Goal: Task Accomplishment & Management: Use online tool/utility

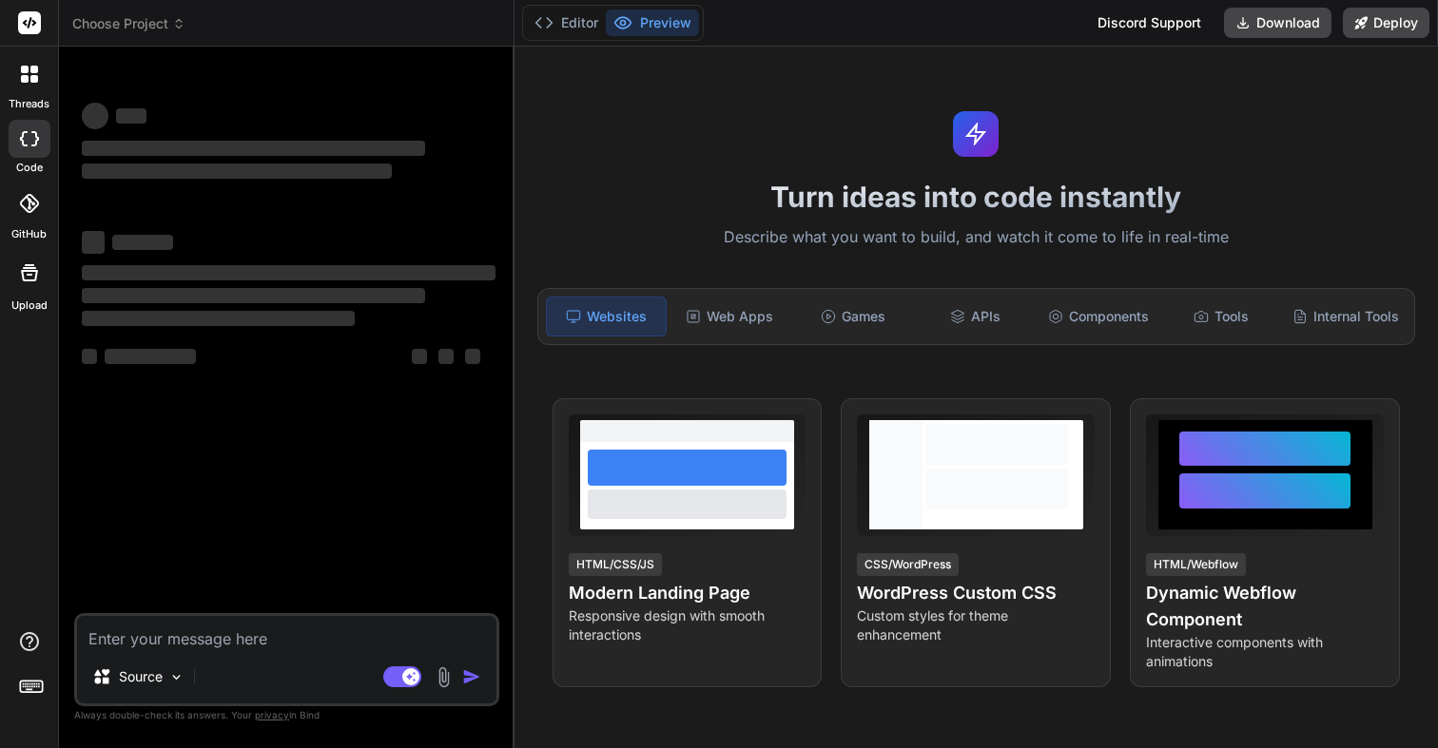
click at [106, 28] on span "Choose Project" at bounding box center [128, 23] width 113 height 19
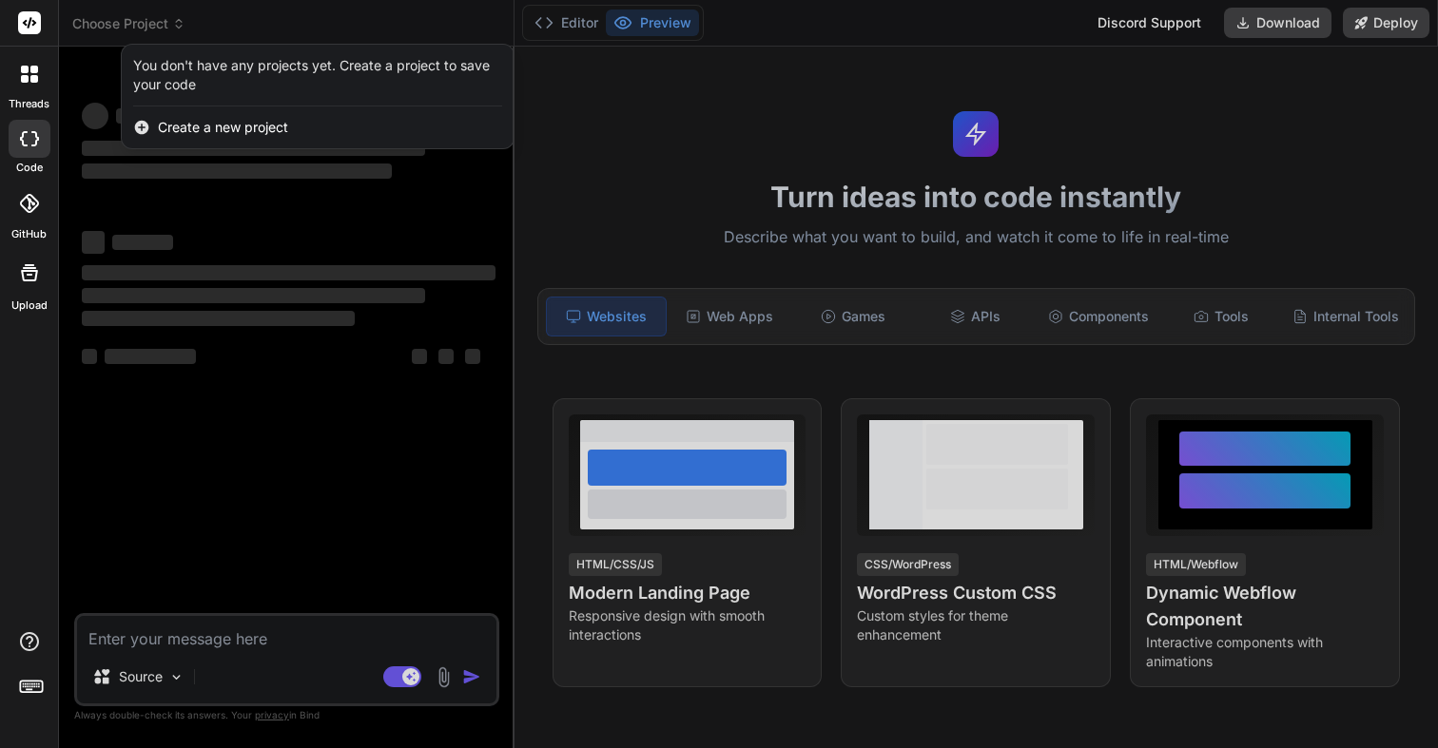
click at [211, 119] on span "Create a new project" at bounding box center [223, 127] width 130 height 19
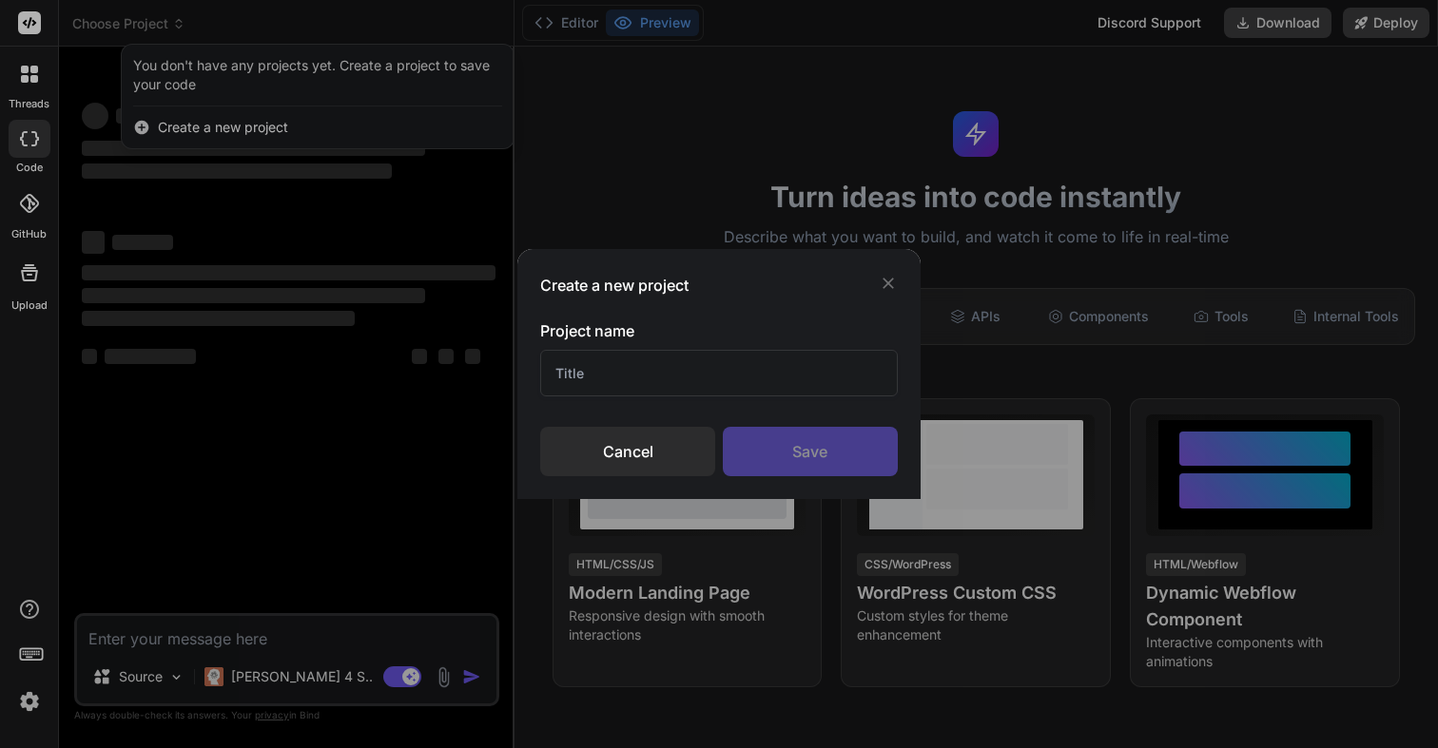
click at [611, 362] on input "text" at bounding box center [718, 373] width 357 height 47
type textarea "x"
type input "Hom"
type textarea "x"
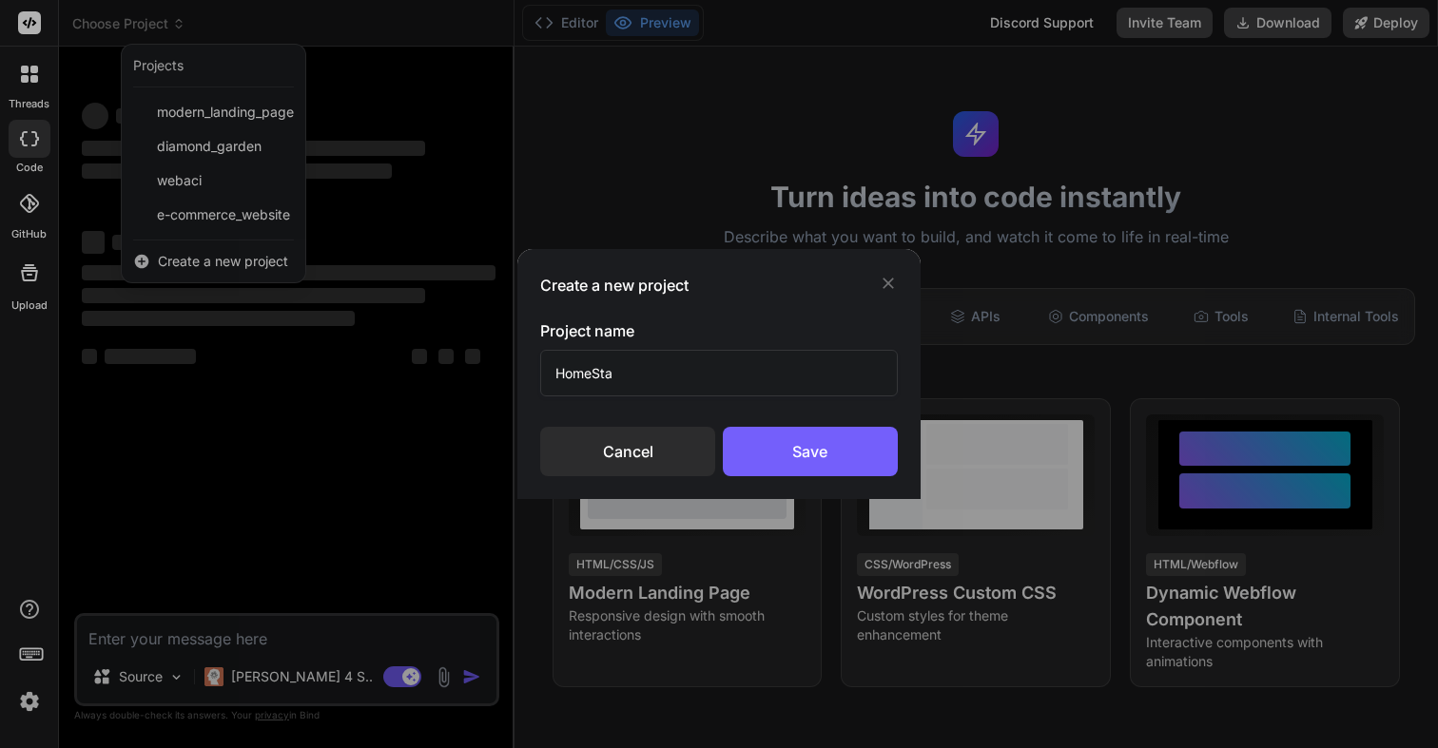
type input "HomeStay"
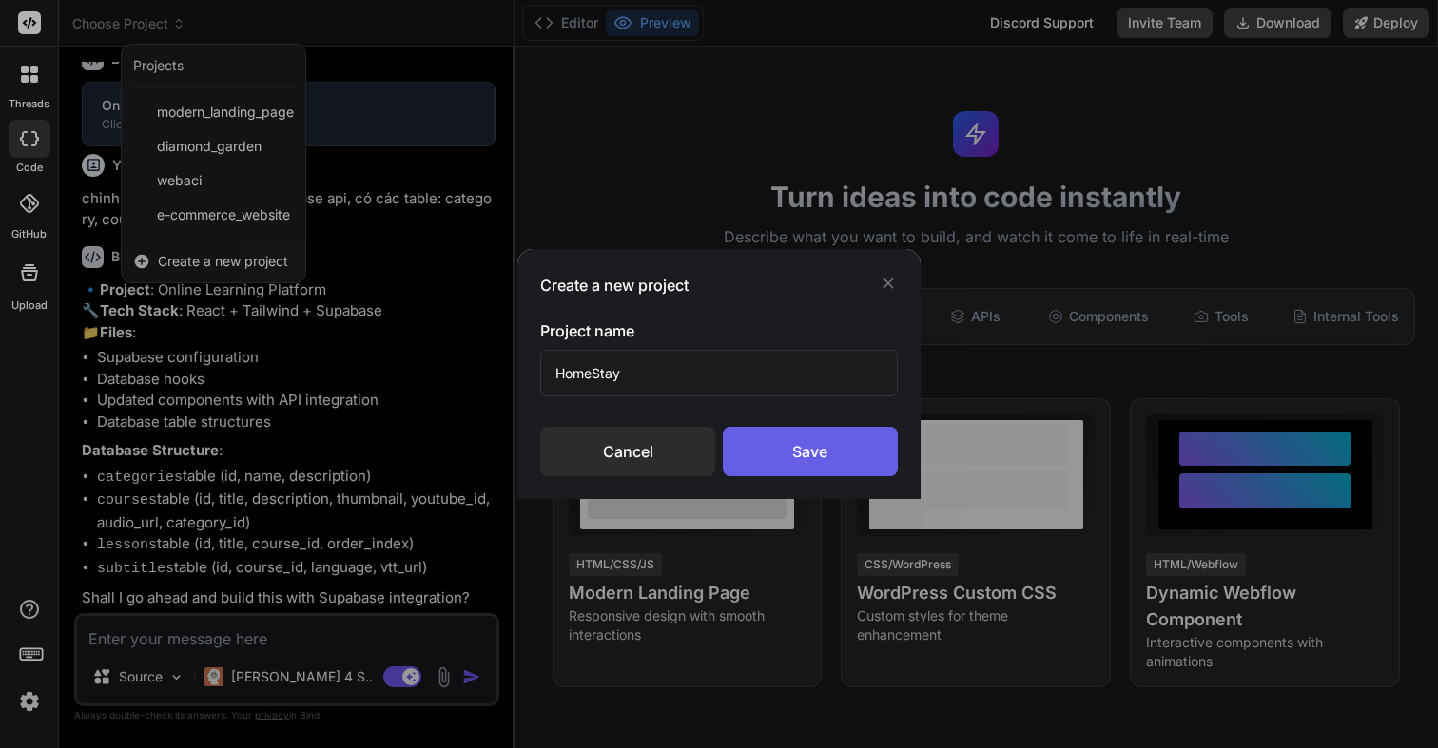
type textarea "x"
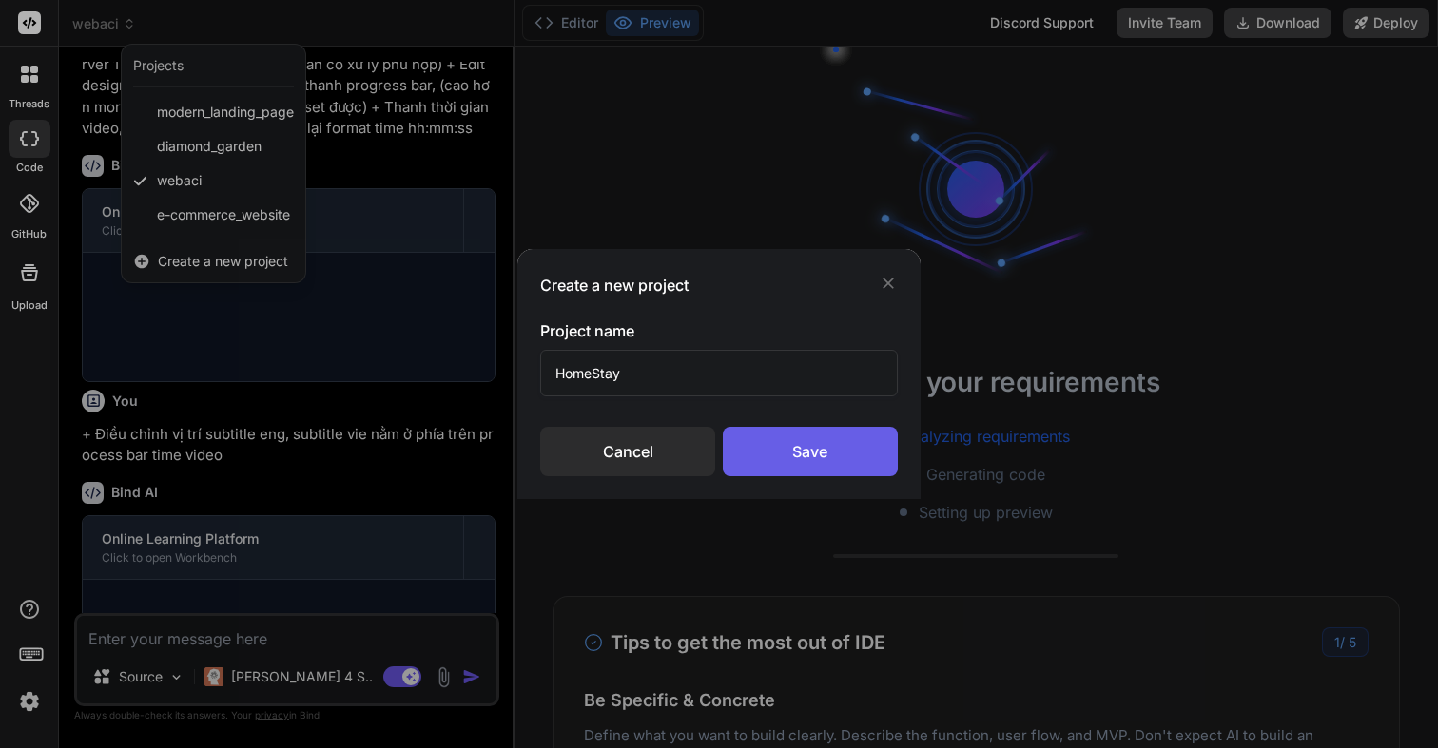
scroll to position [1103, 0]
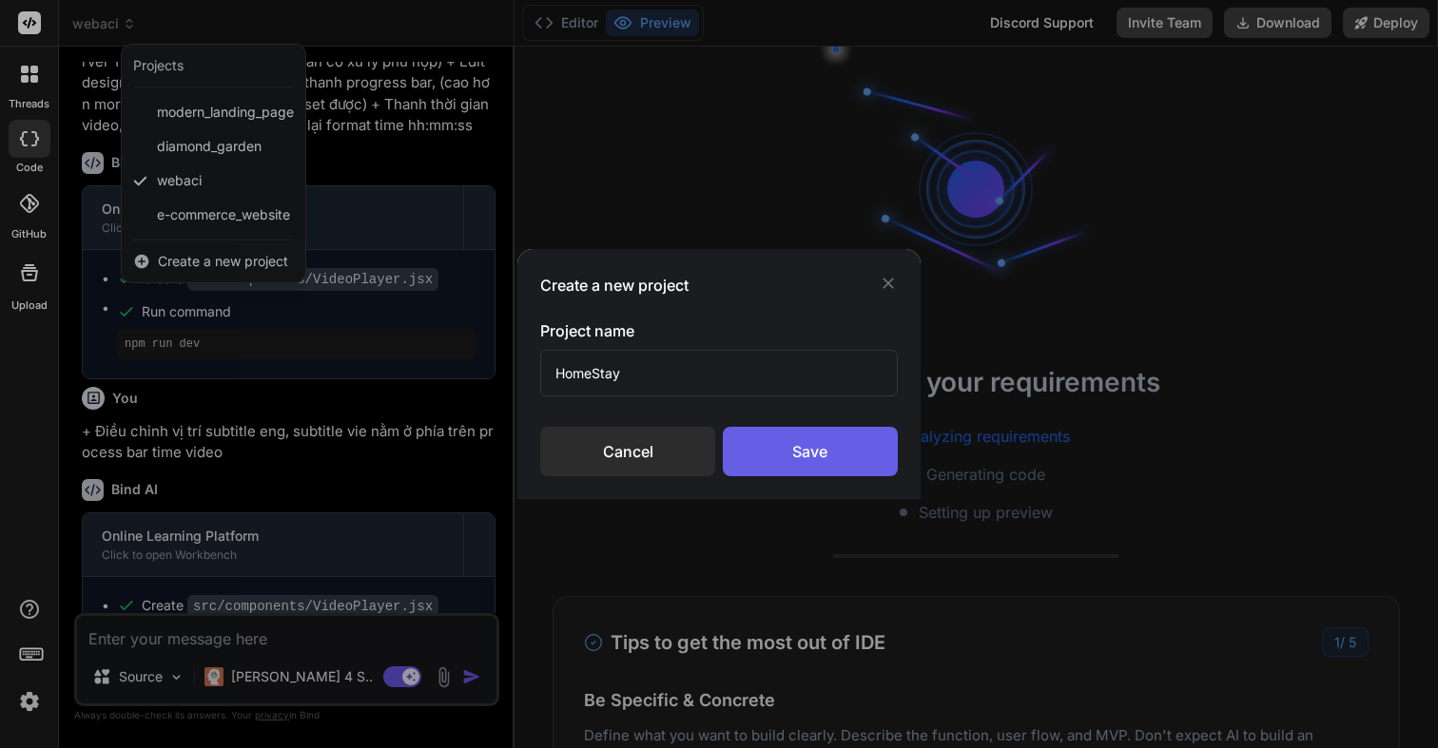
type input "HomeStay"
click at [855, 451] on div "Save" at bounding box center [810, 451] width 175 height 49
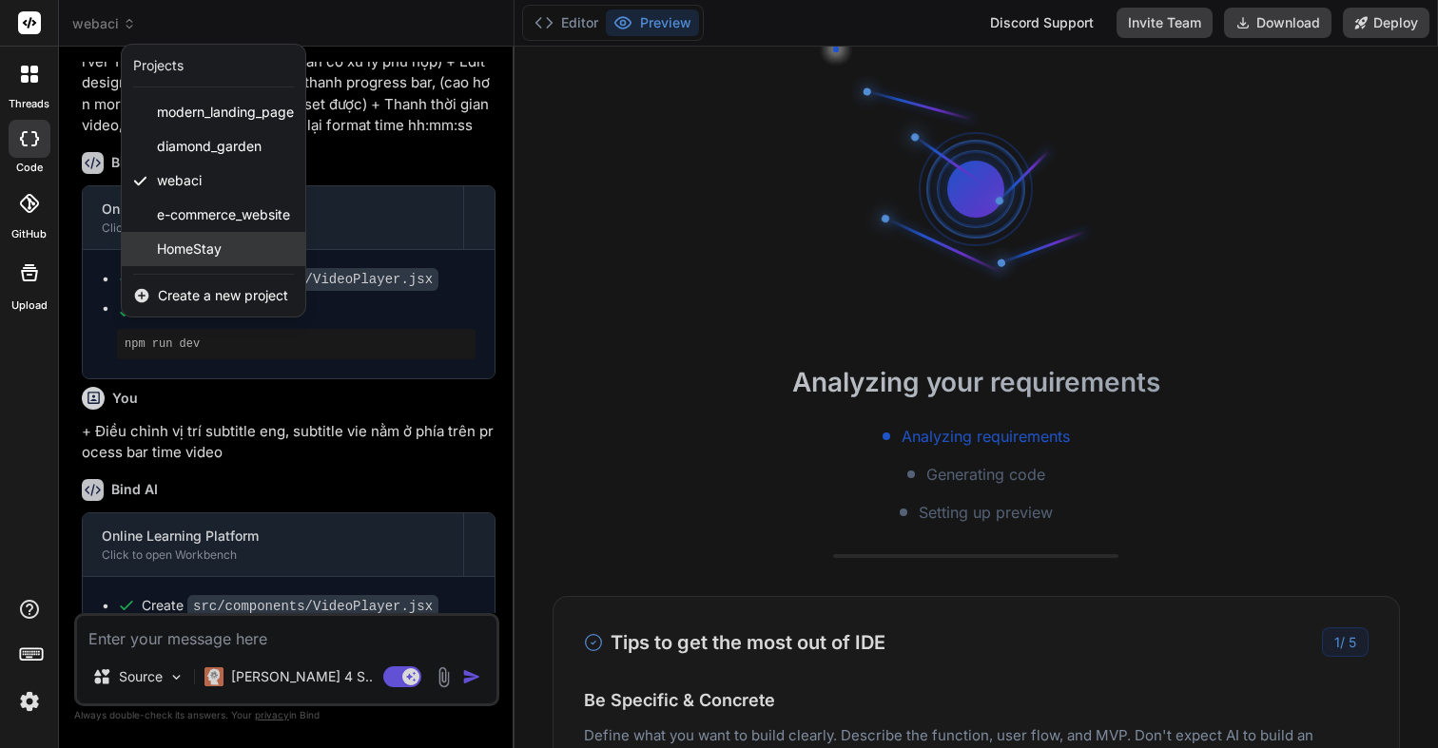
click at [199, 237] on div "HomeStay" at bounding box center [214, 249] width 184 height 34
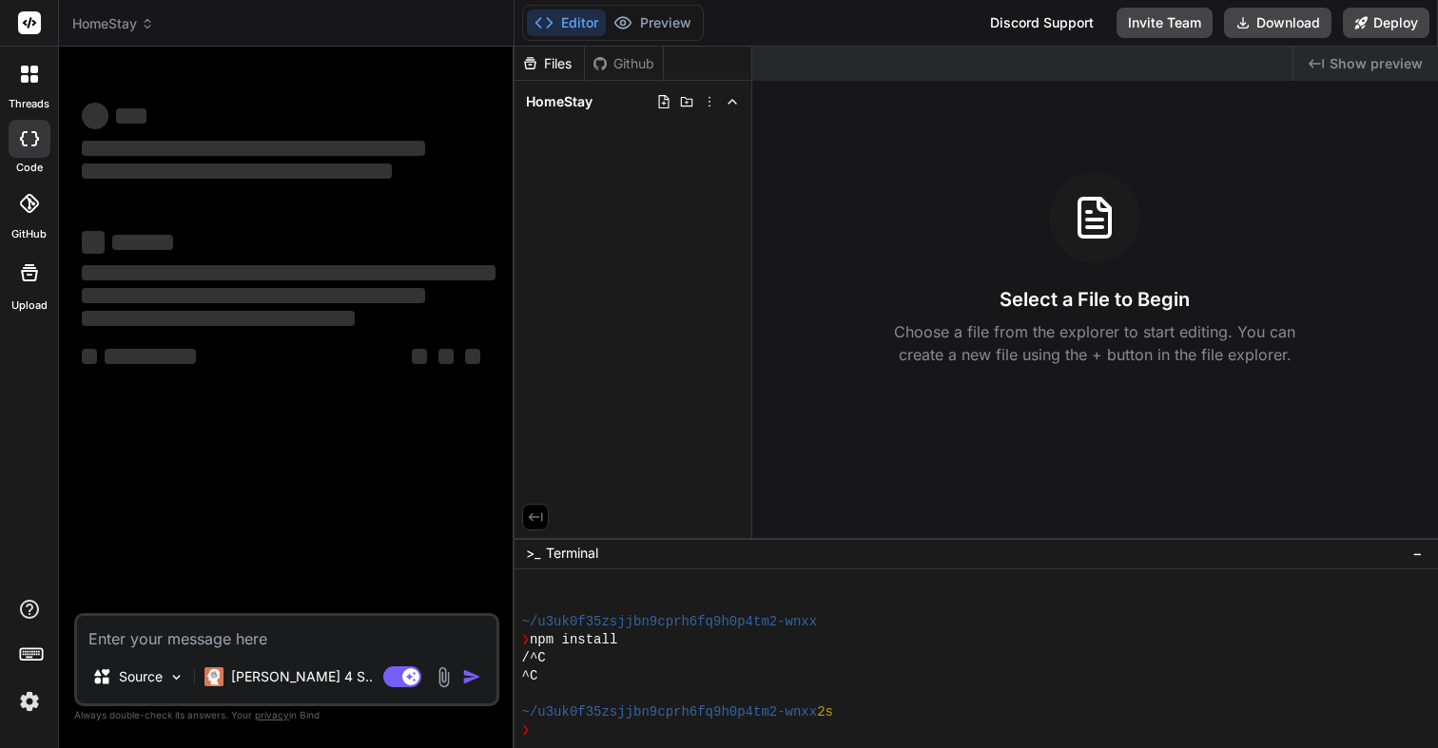
type textarea "x"
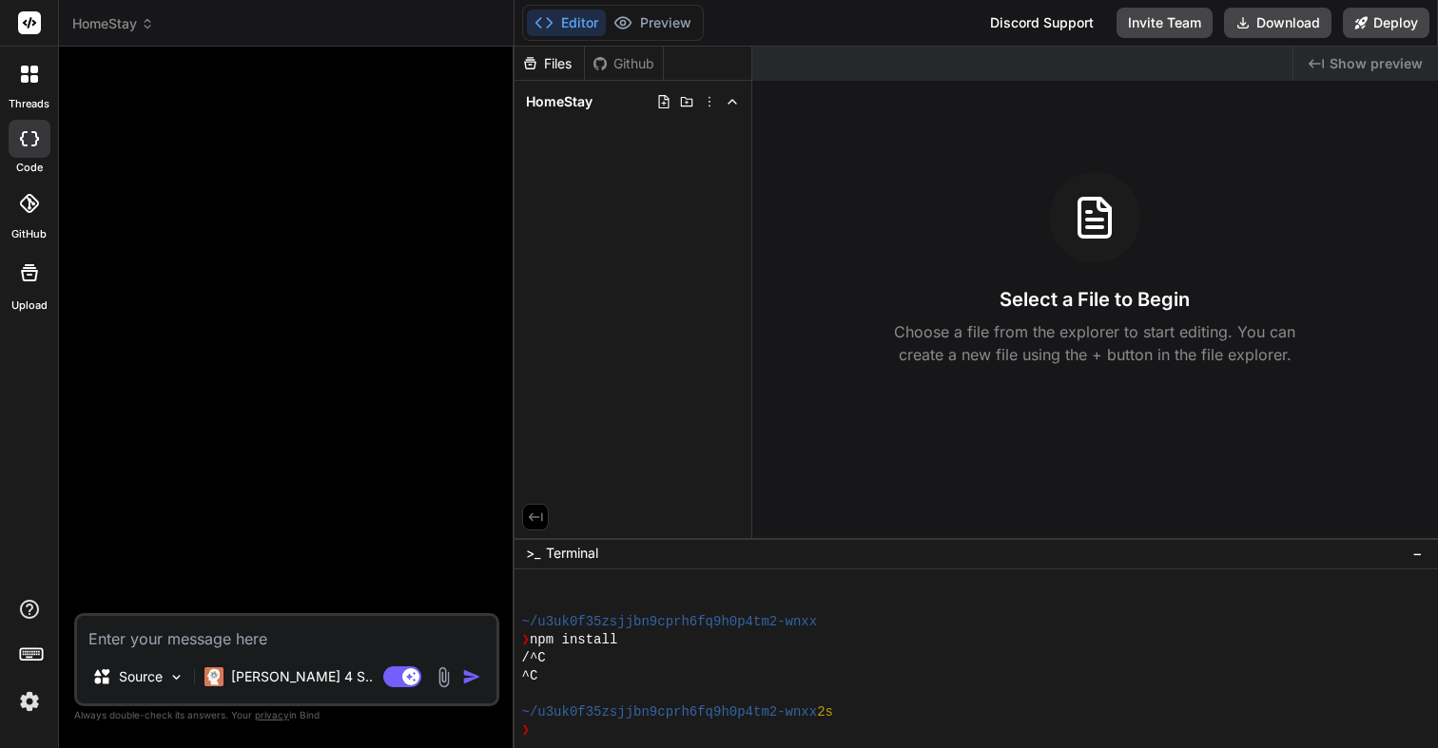
click at [219, 639] on textarea at bounding box center [286, 633] width 419 height 34
paste textarea "lor ip do sita cons adipi elitsedd e te inc, utla etd magnaal enim adm ve quisn…"
type textarea "lor ip do sita cons adipi elitsedd e te inc, utla etd magnaal enim adm ve quisn…"
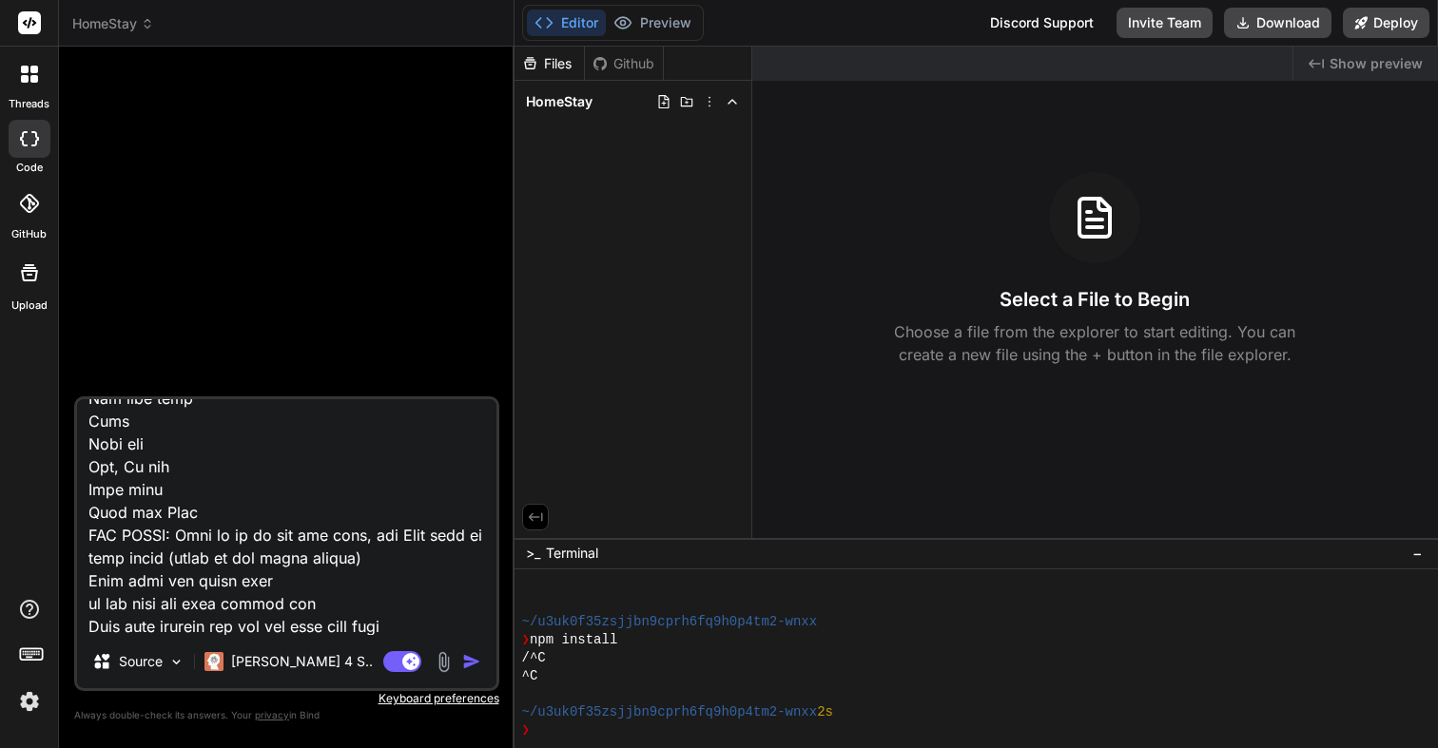
type textarea "x"
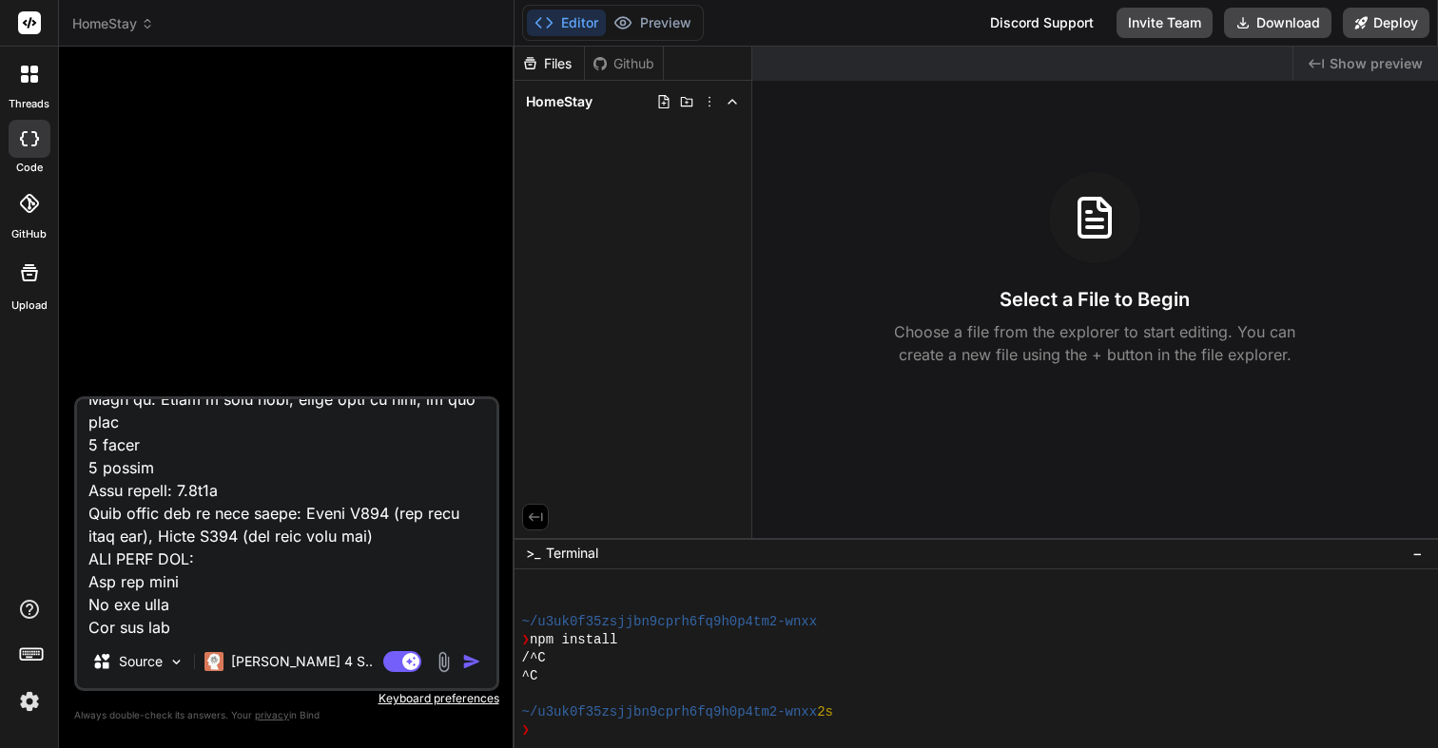
scroll to position [388, 0]
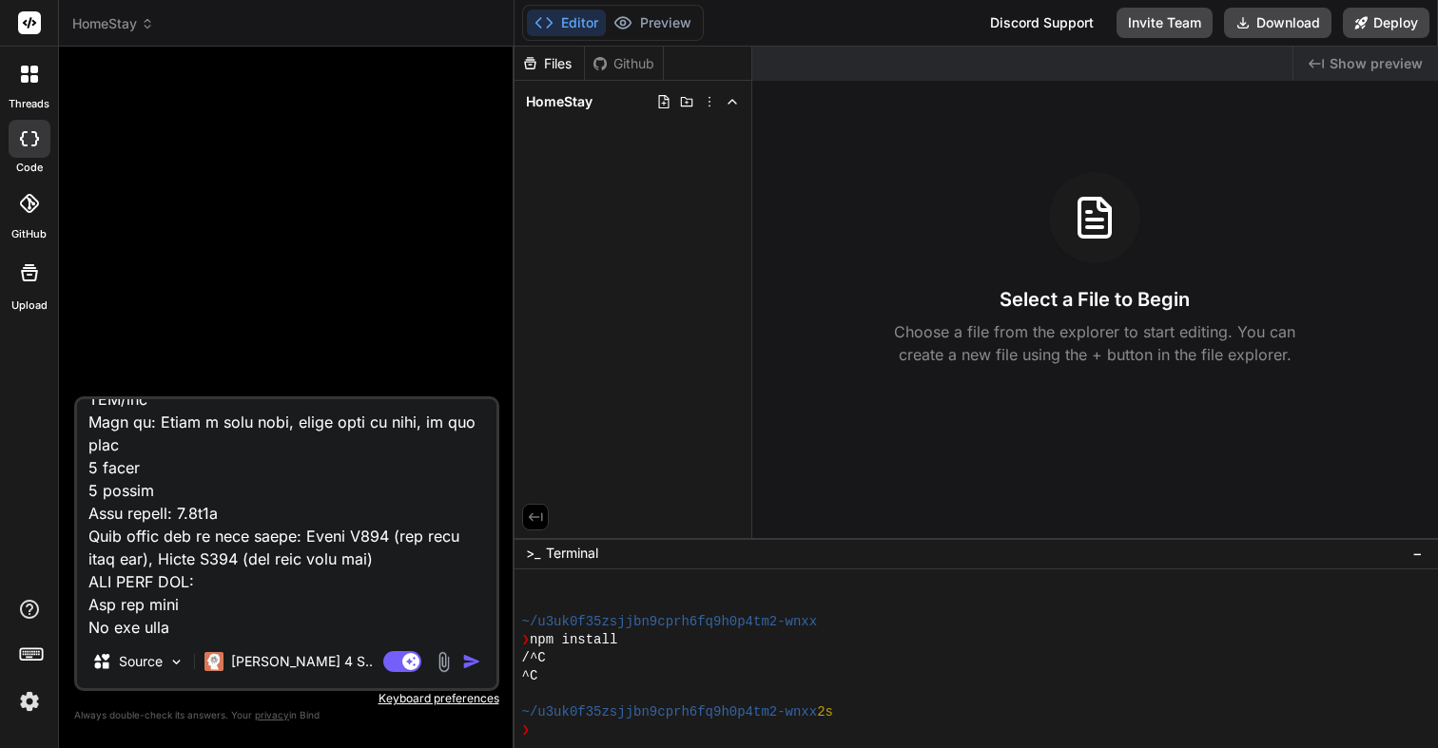
click at [413, 563] on textarea at bounding box center [286, 517] width 419 height 236
click at [328, 559] on textarea at bounding box center [286, 517] width 419 height 236
type textarea "lor ip do sita cons adipi elitsedd e te inc, utla etd magnaal enim adm ve quisn…"
type textarea "x"
type textarea "lor ip do sita cons adipi elitsedd e te inc, utla etd magnaal enim adm ve quisn…"
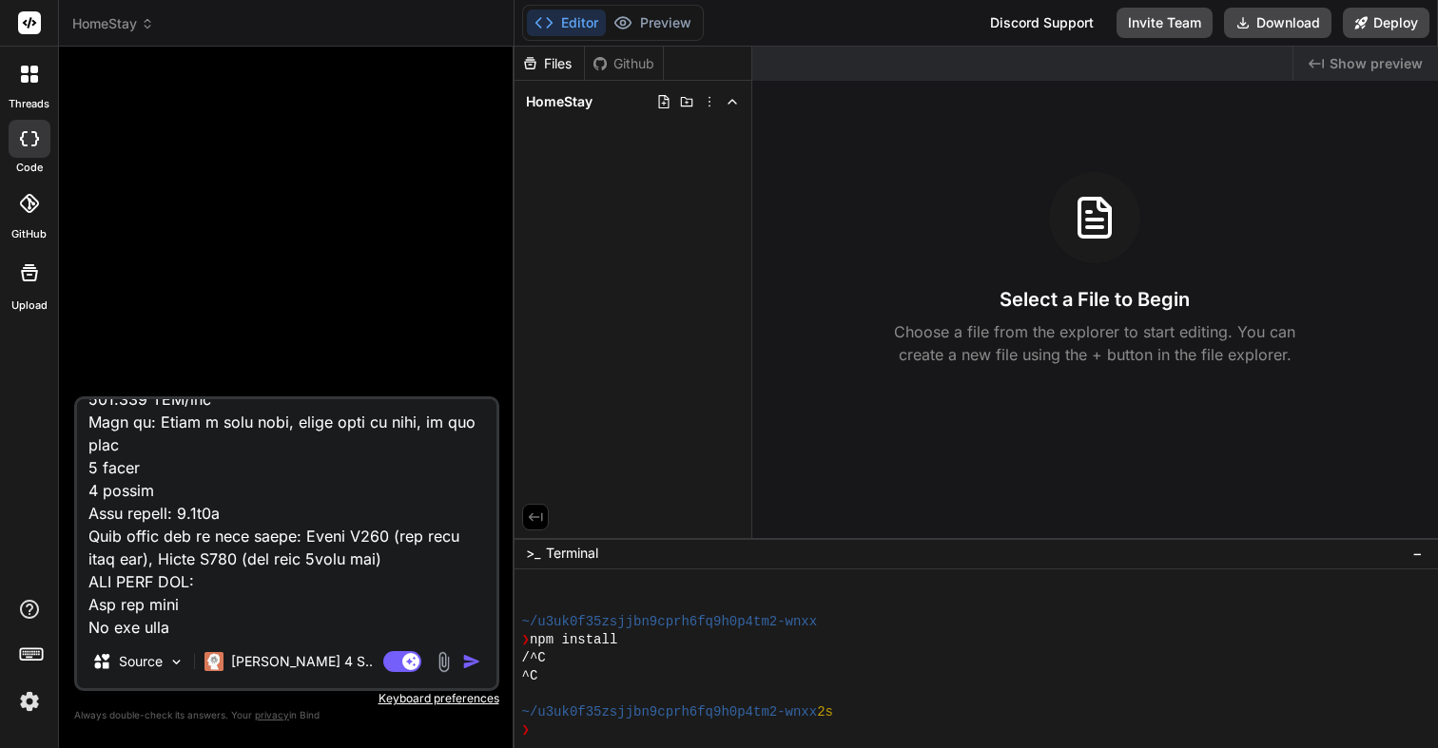
type textarea "x"
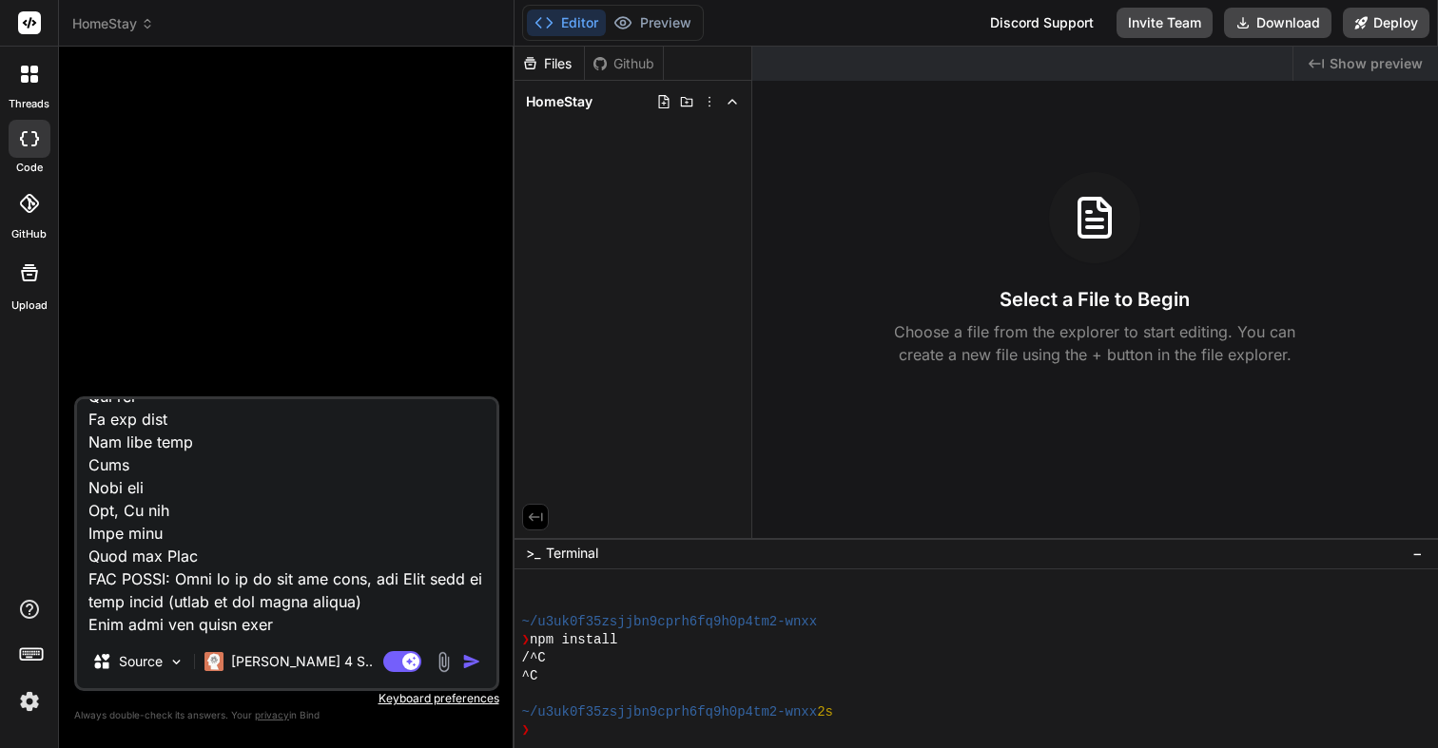
scroll to position [803, 0]
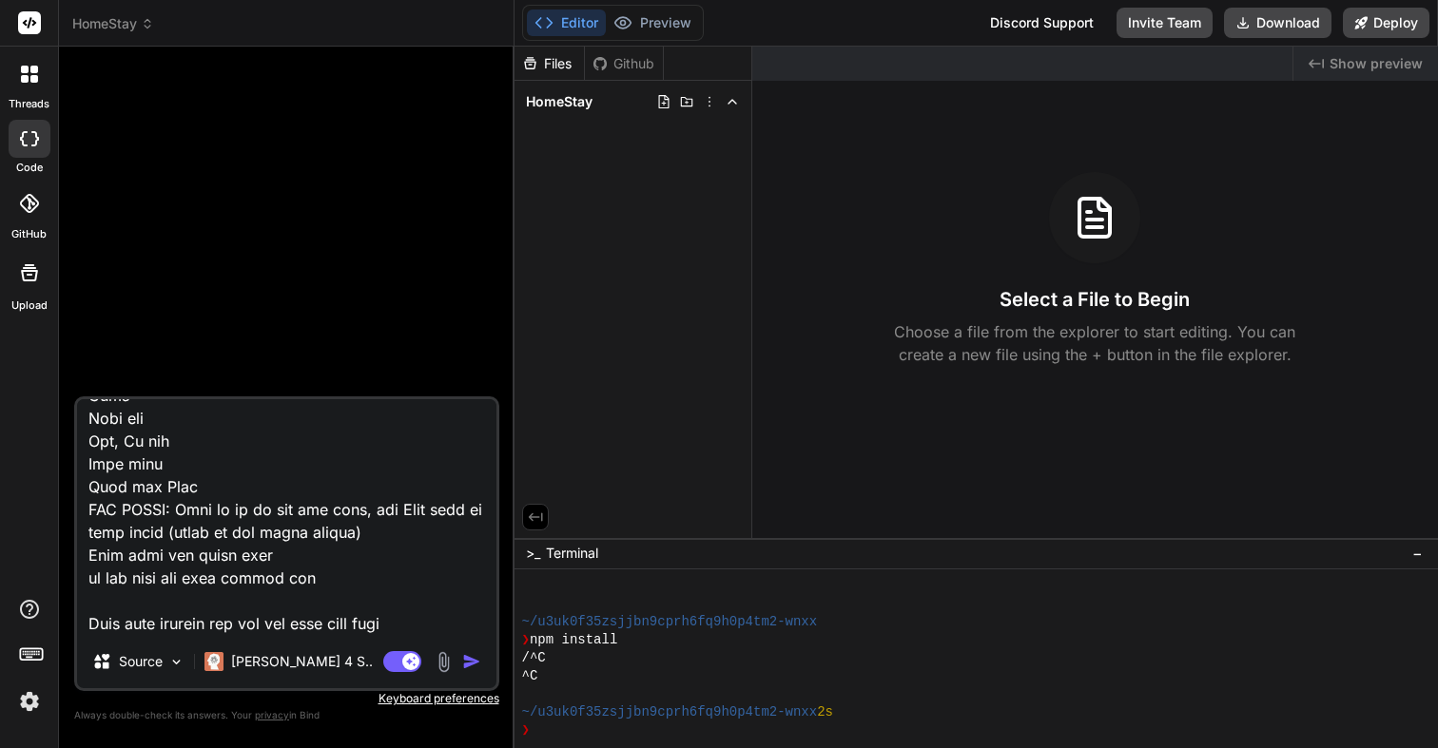
type textarea "lor ip do sita cons adipi elitsedd e te inc, utla etd magnaal enim adm ve quisn…"
click at [471, 656] on img "button" at bounding box center [471, 661] width 19 height 19
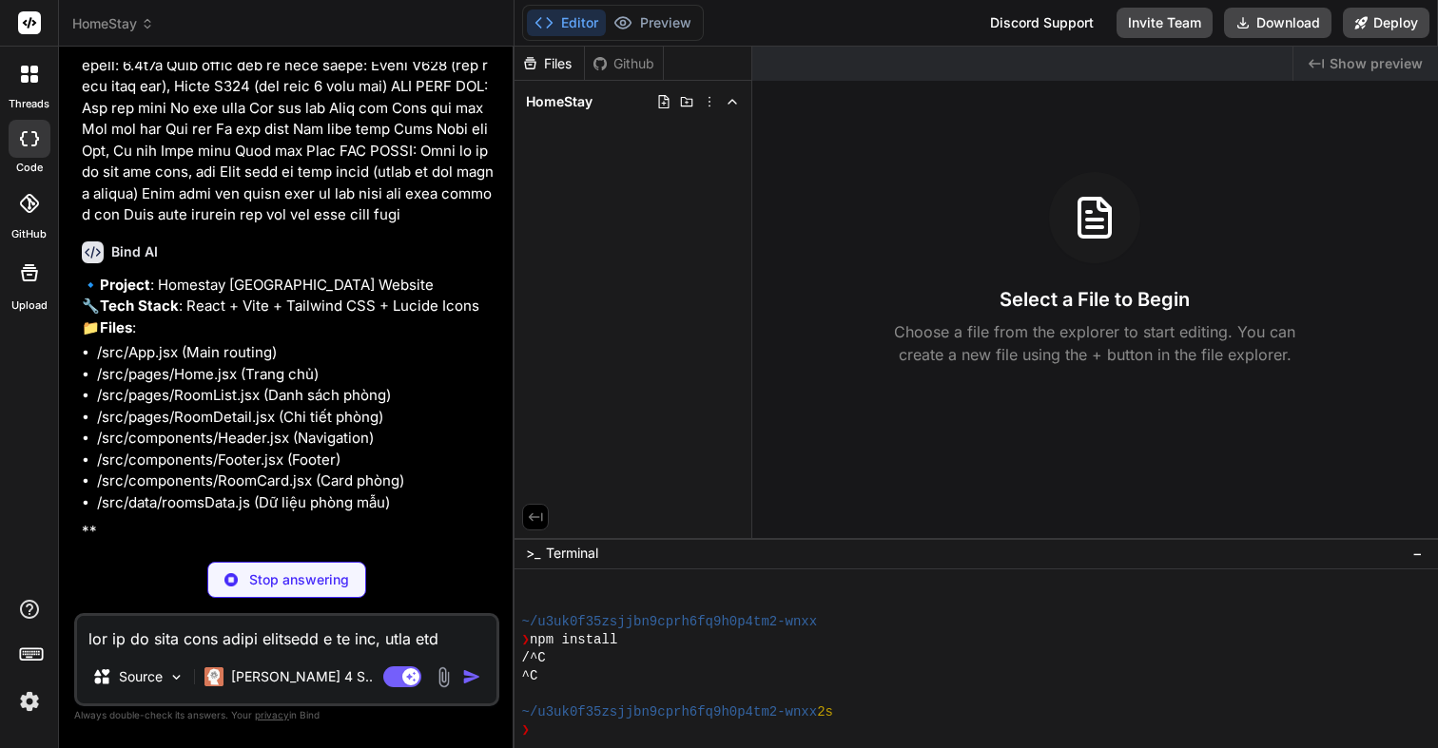
scroll to position [305, 0]
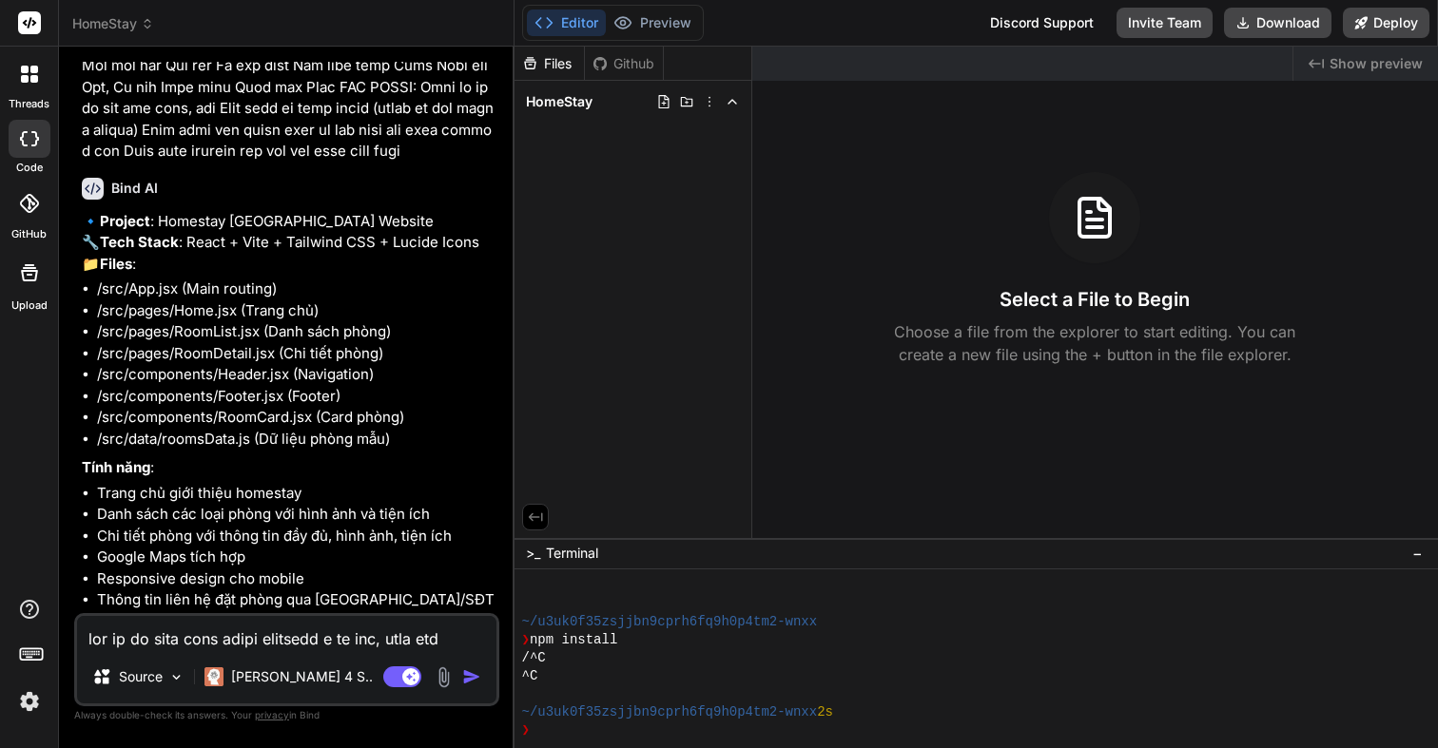
type textarea "x"
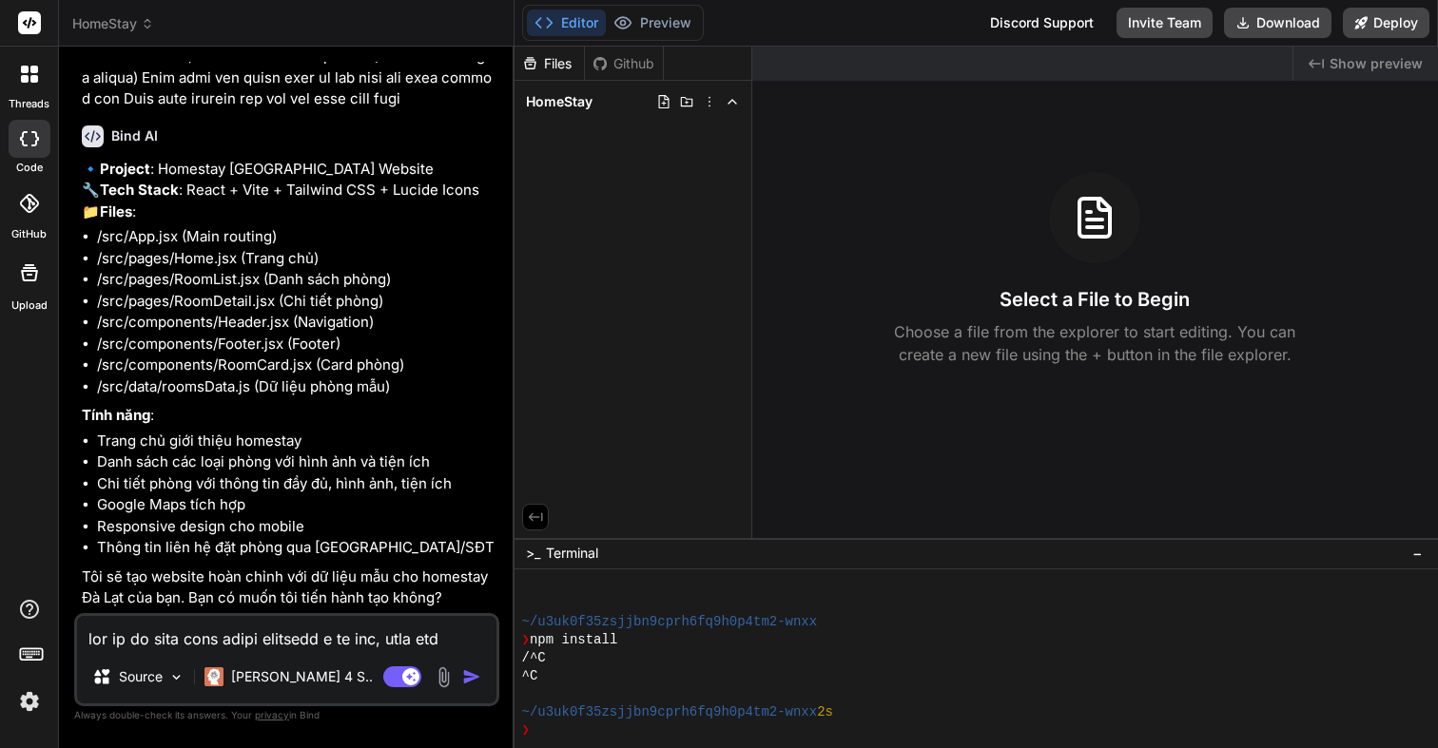
scroll to position [421, 0]
click at [247, 647] on textarea at bounding box center [286, 633] width 419 height 34
type textarea "c"
type textarea "x"
type textarea "co"
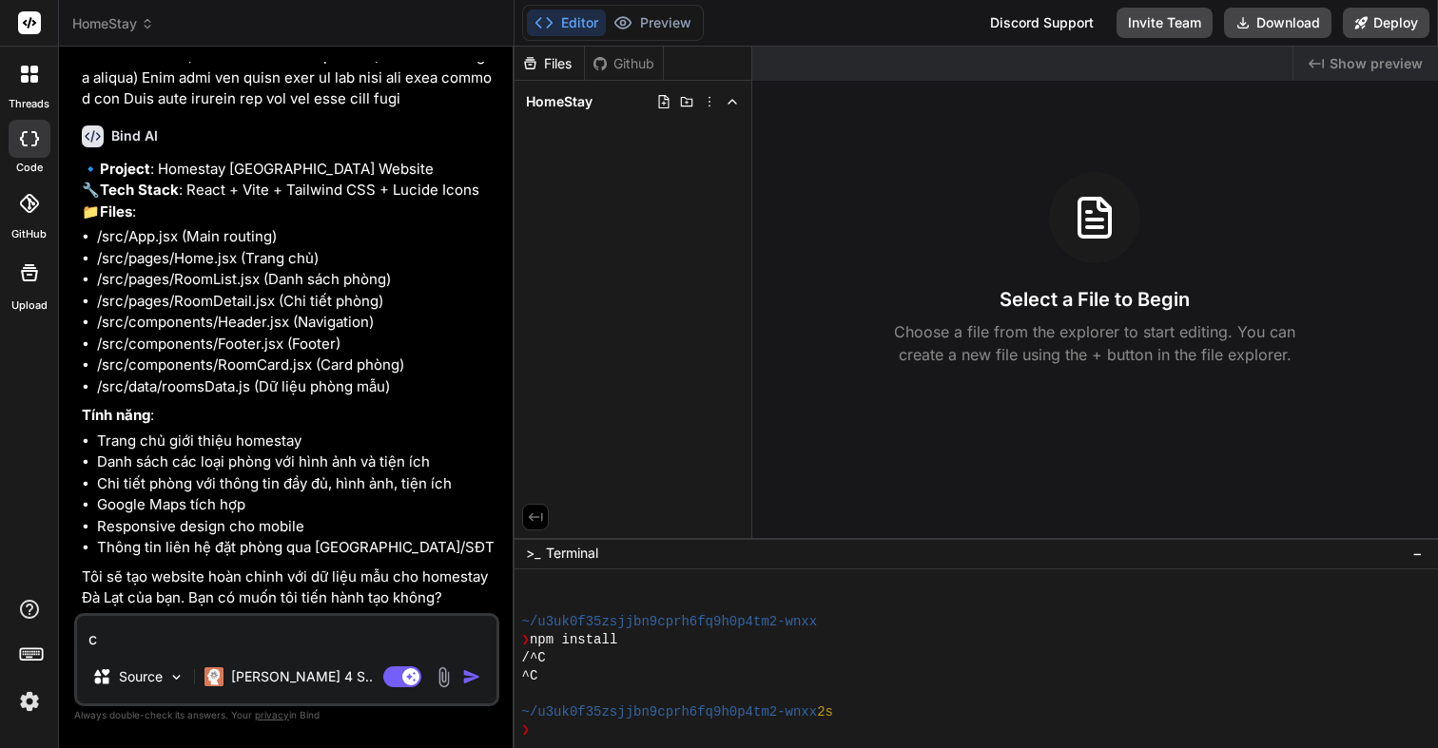
type textarea "x"
type textarea "có"
type textarea "x"
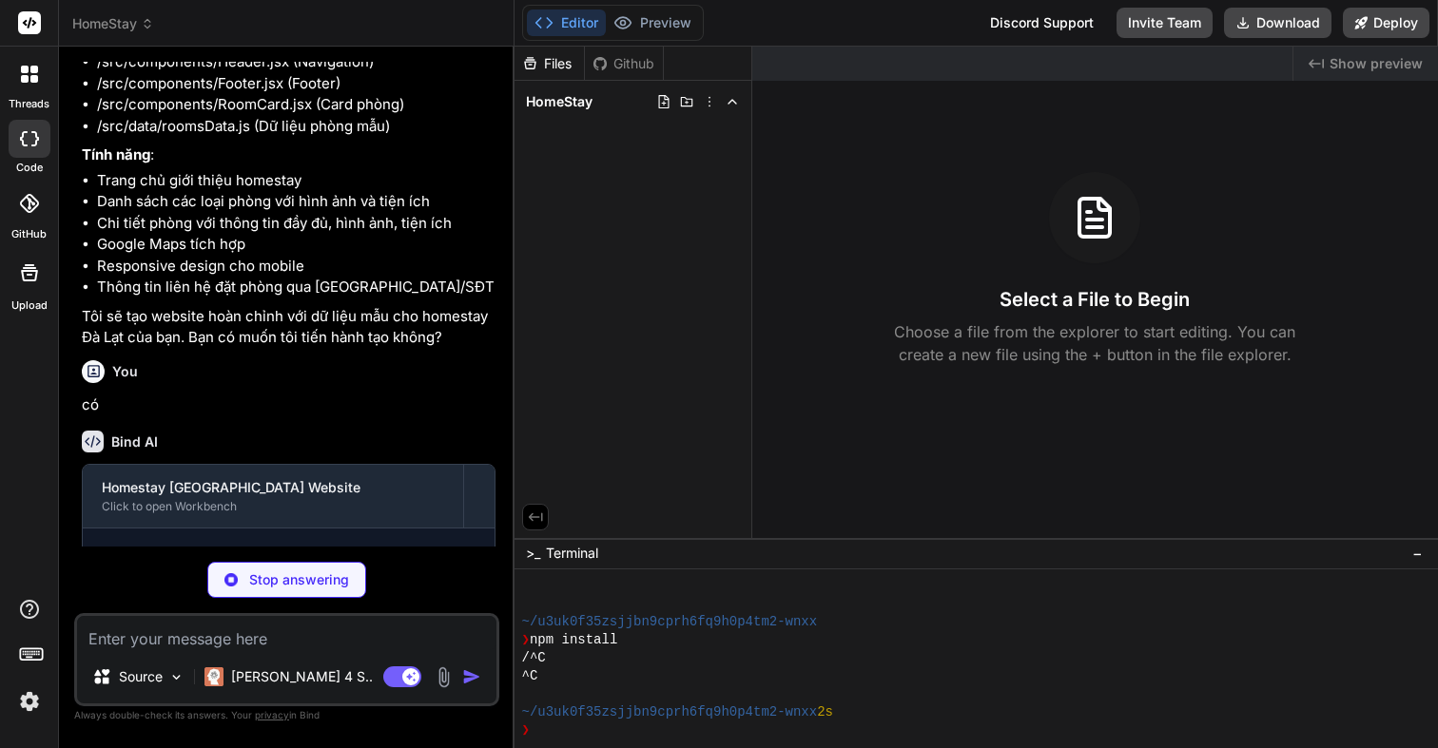
scroll to position [723, 0]
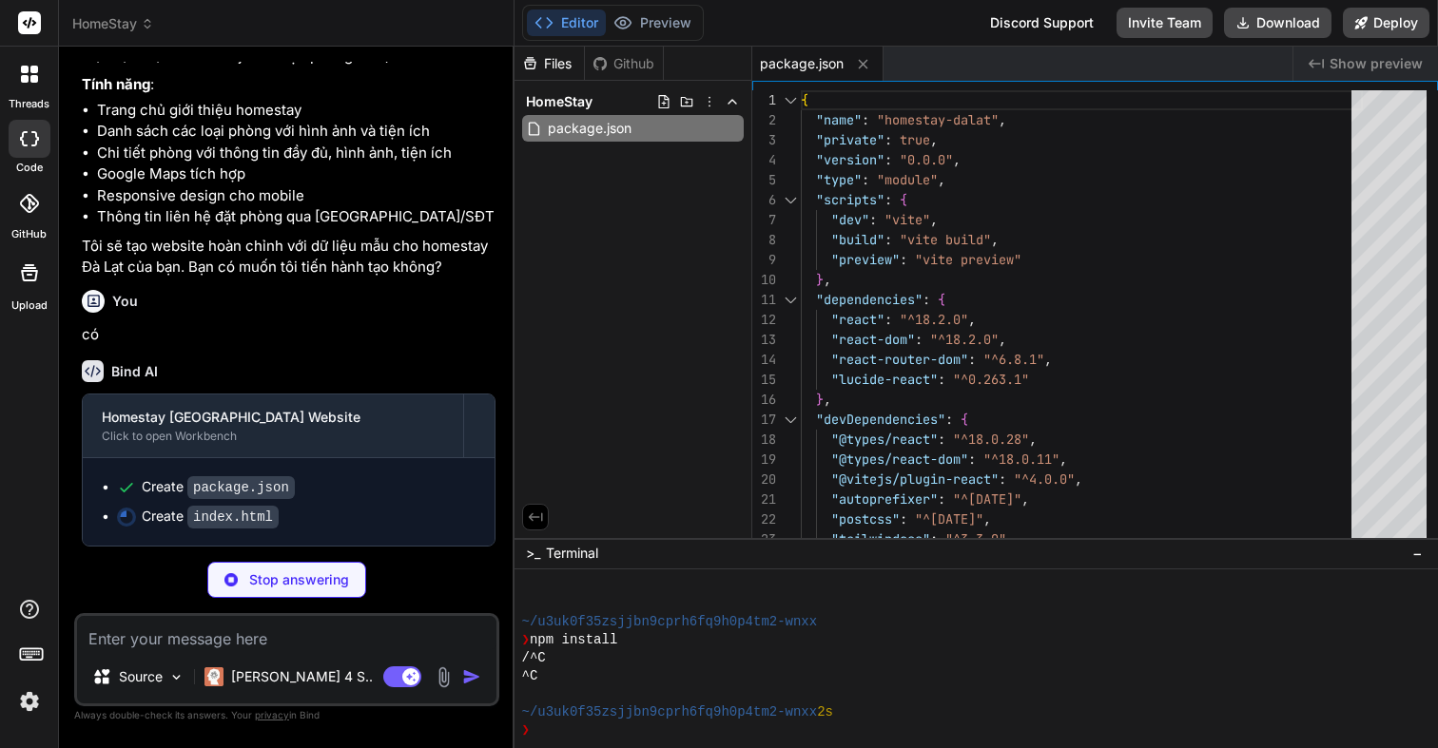
type textarea "x"
type textarea "<div id="root"></div> <script type="module" src="/src/main.jsx"></script> </bod…"
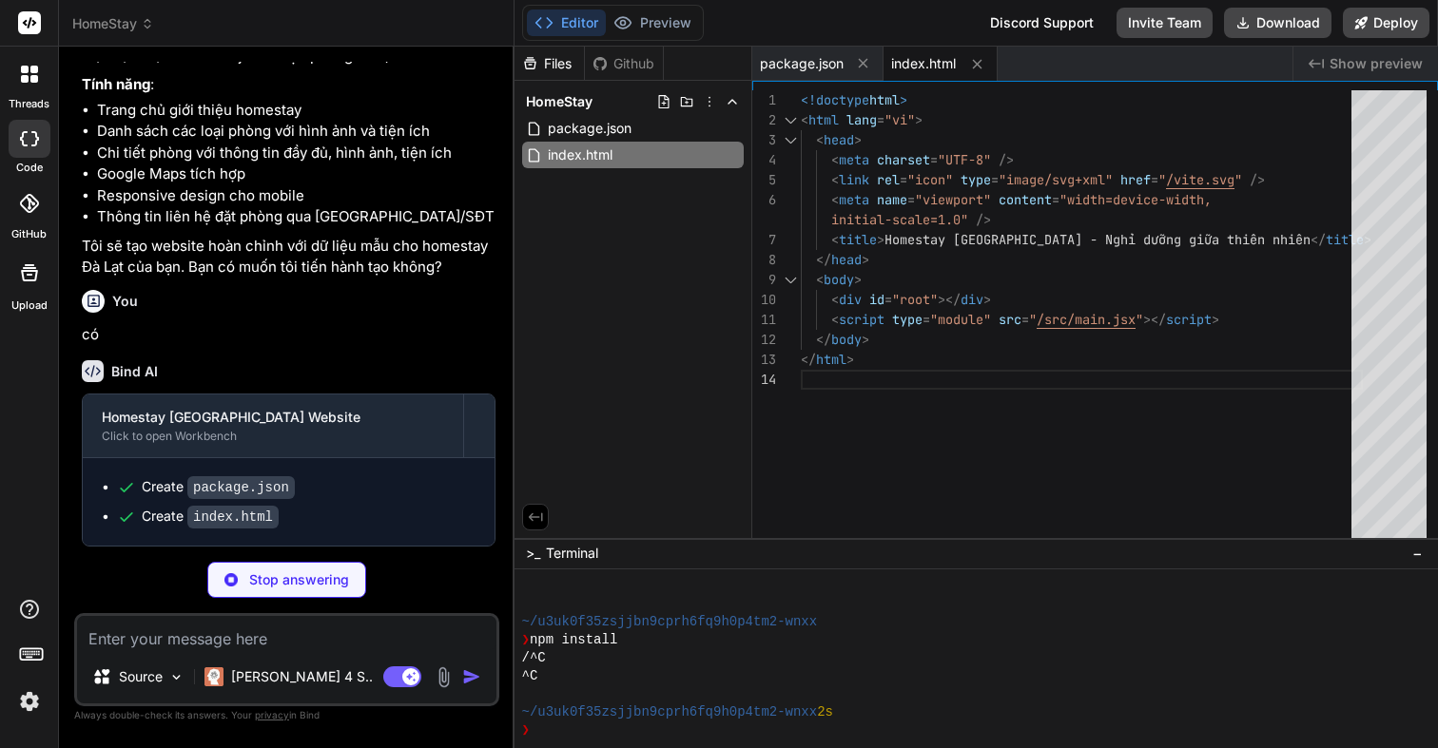
scroll to position [751, 0]
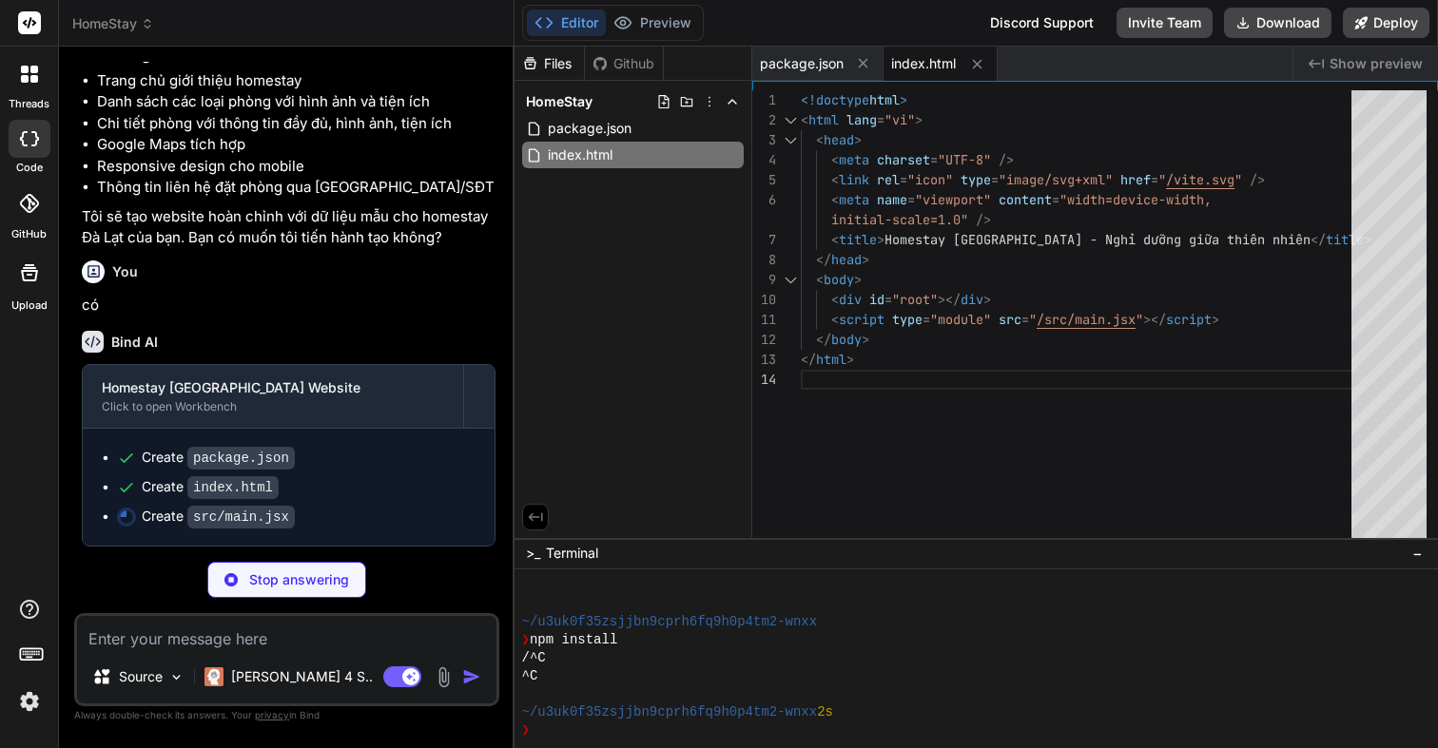
type textarea "x"
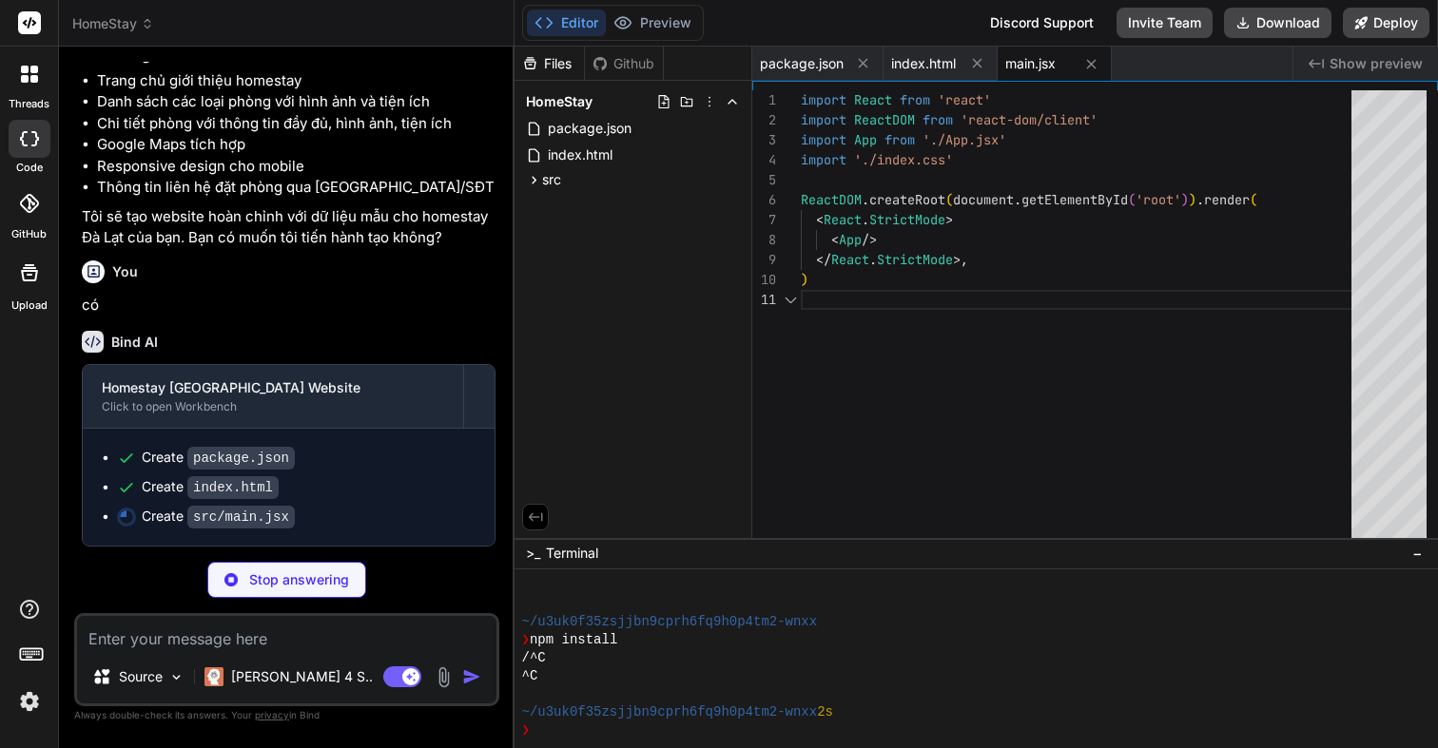
scroll to position [781, 0]
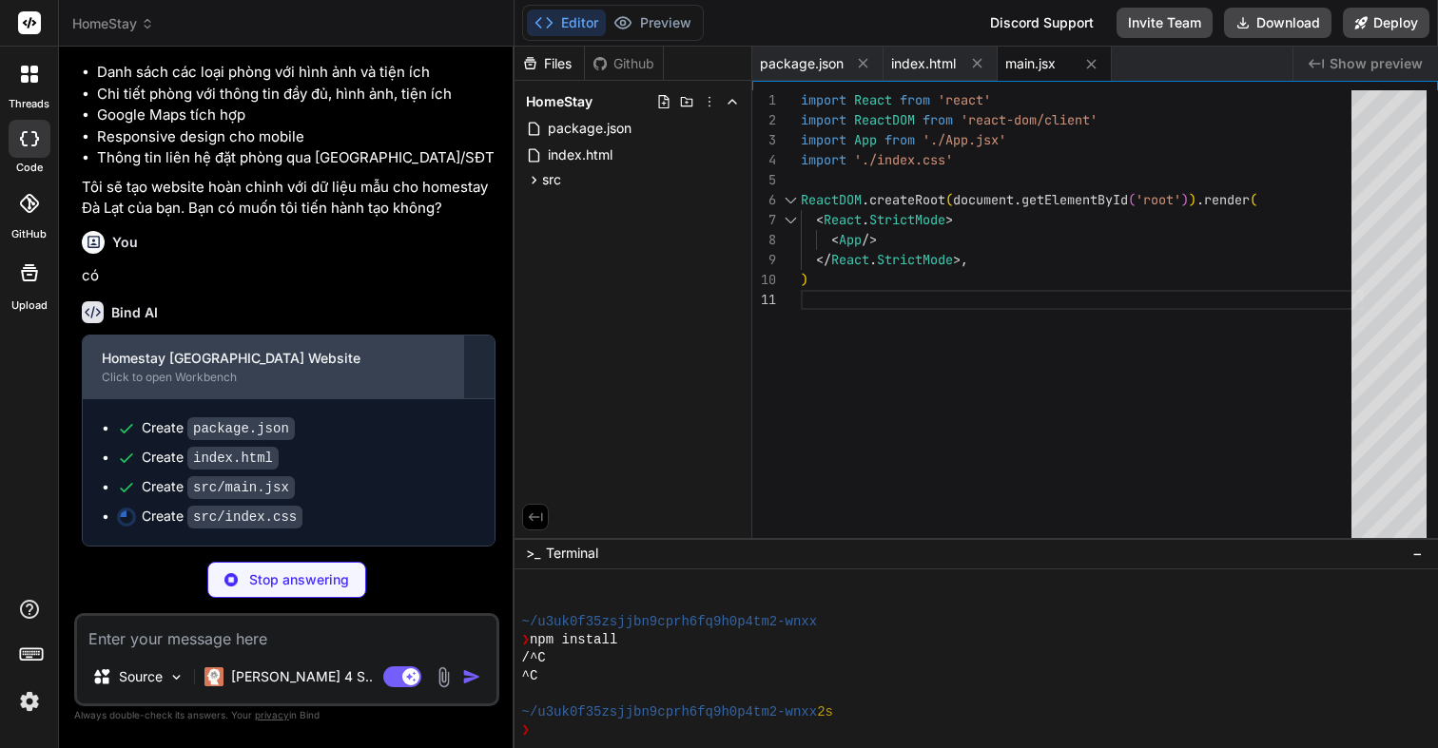
type textarea "x"
type textarea "@tailwind base; @tailwind components; @tailwind utilities; @layer base { html {…"
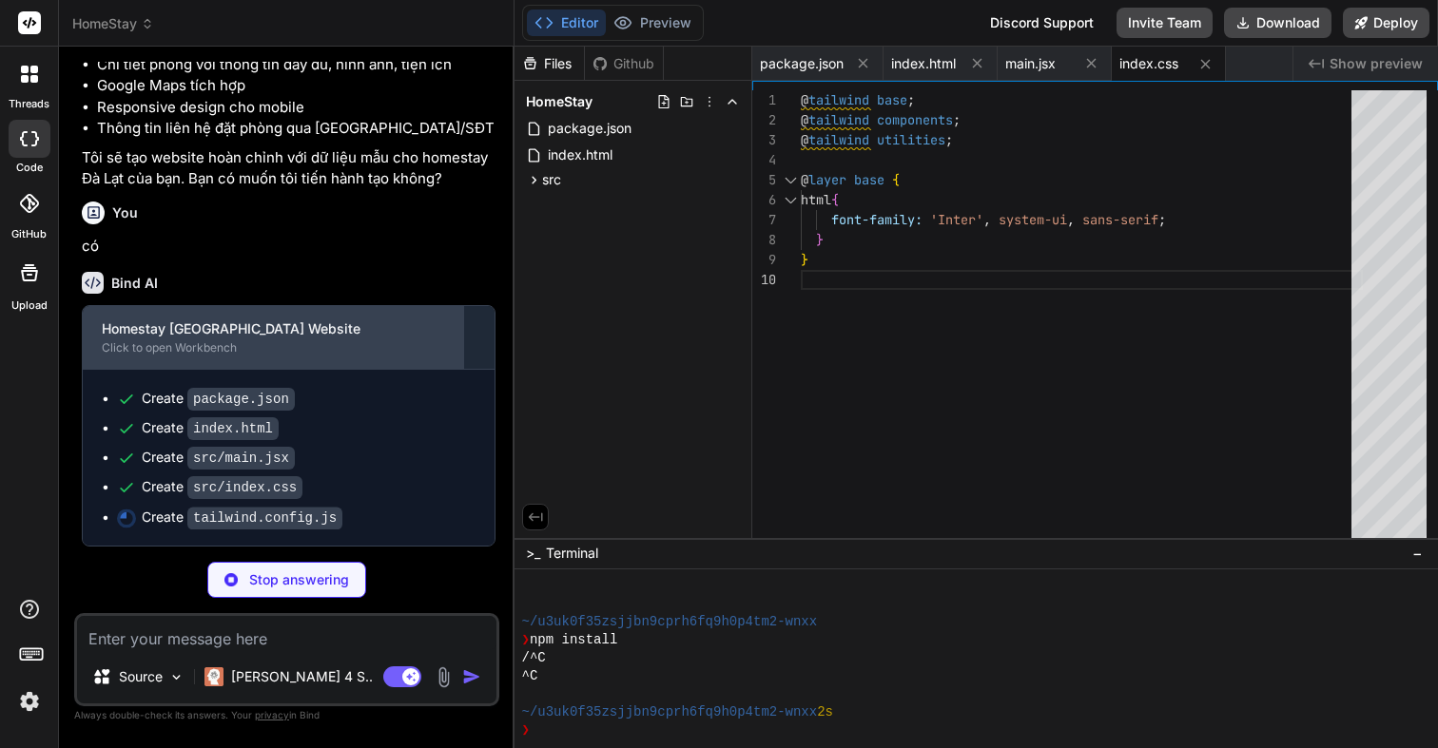
scroll to position [824, 0]
type textarea "x"
type textarea "}"
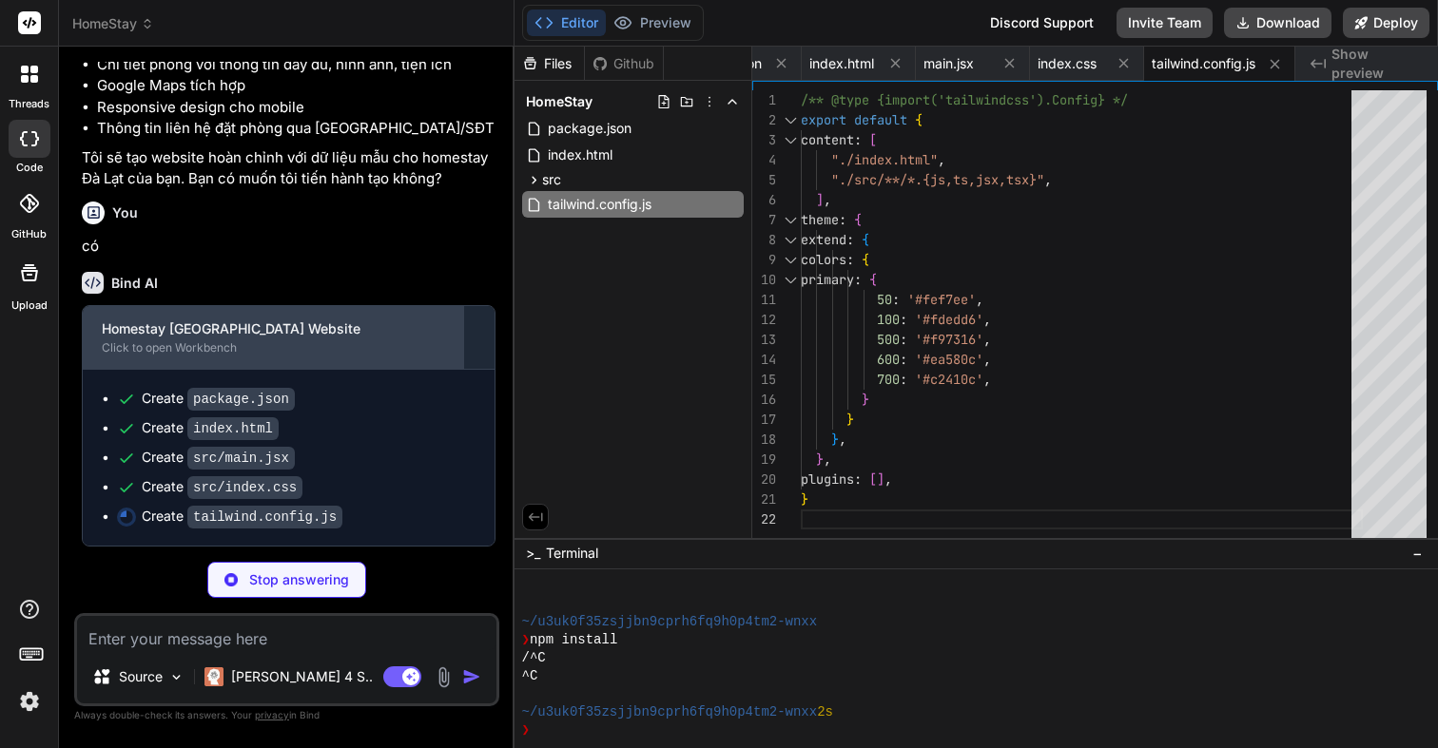
type textarea "x"
type textarea "export default { plugins: { tailwindcss: {}, autoprefixer: {}, }, }"
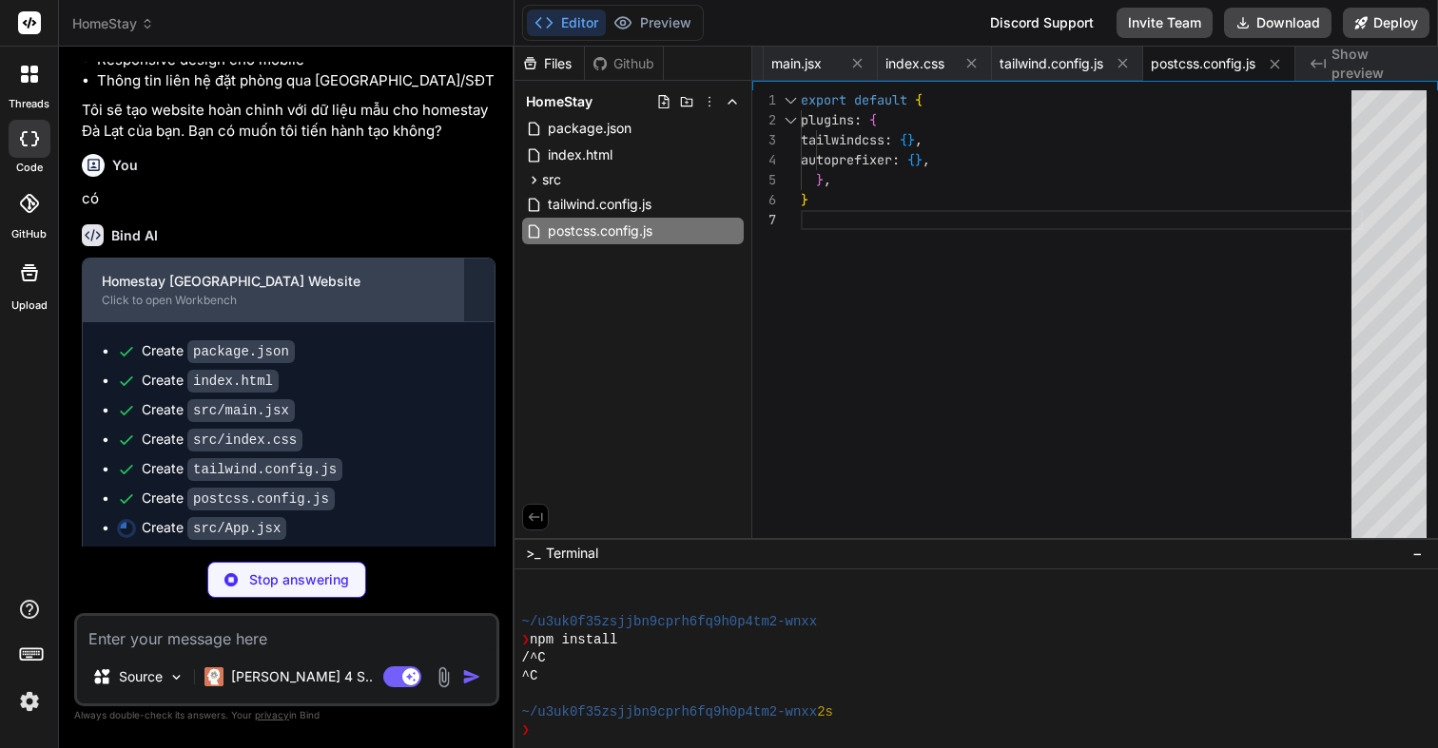
type textarea "x"
type textarea "</main> <Footer /> </div> </Router> ) } export default App"
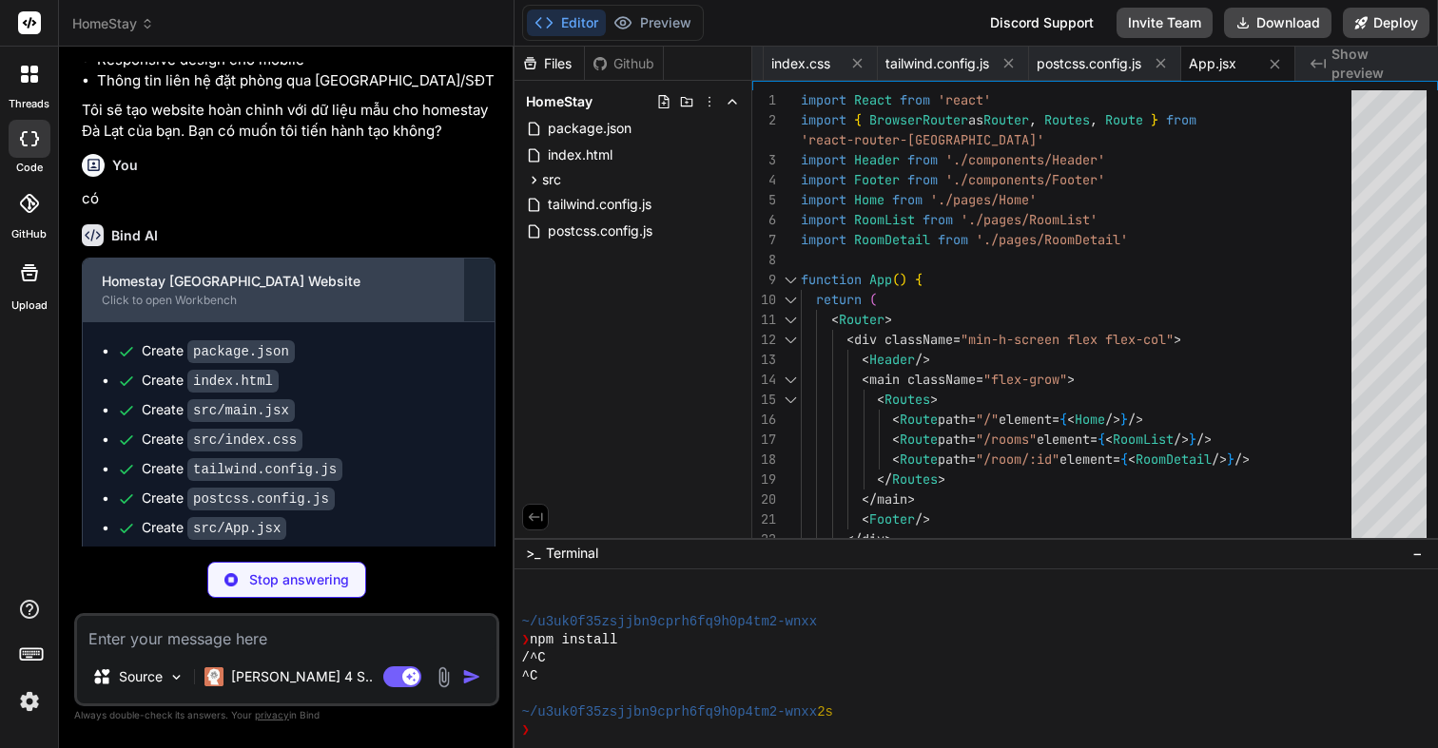
scroll to position [925, 0]
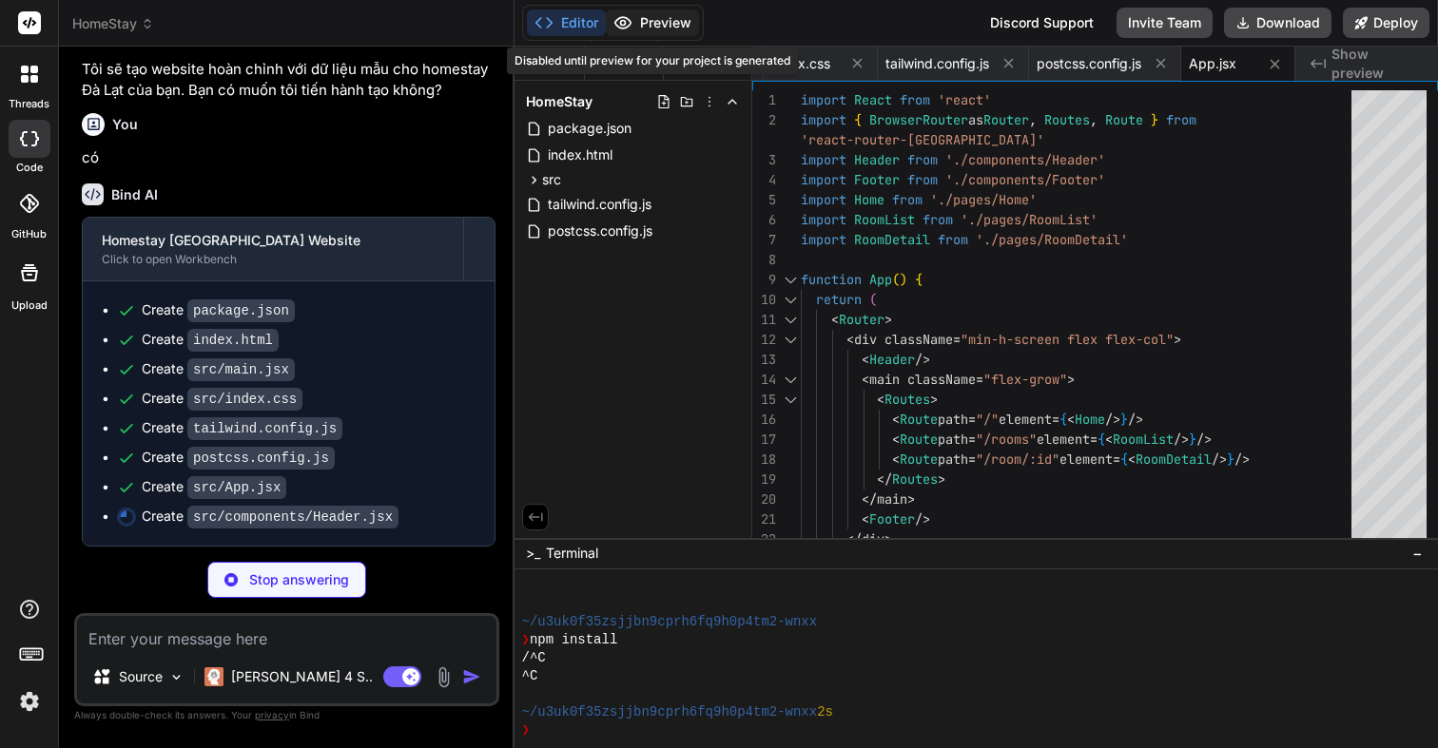
type textarea "x"
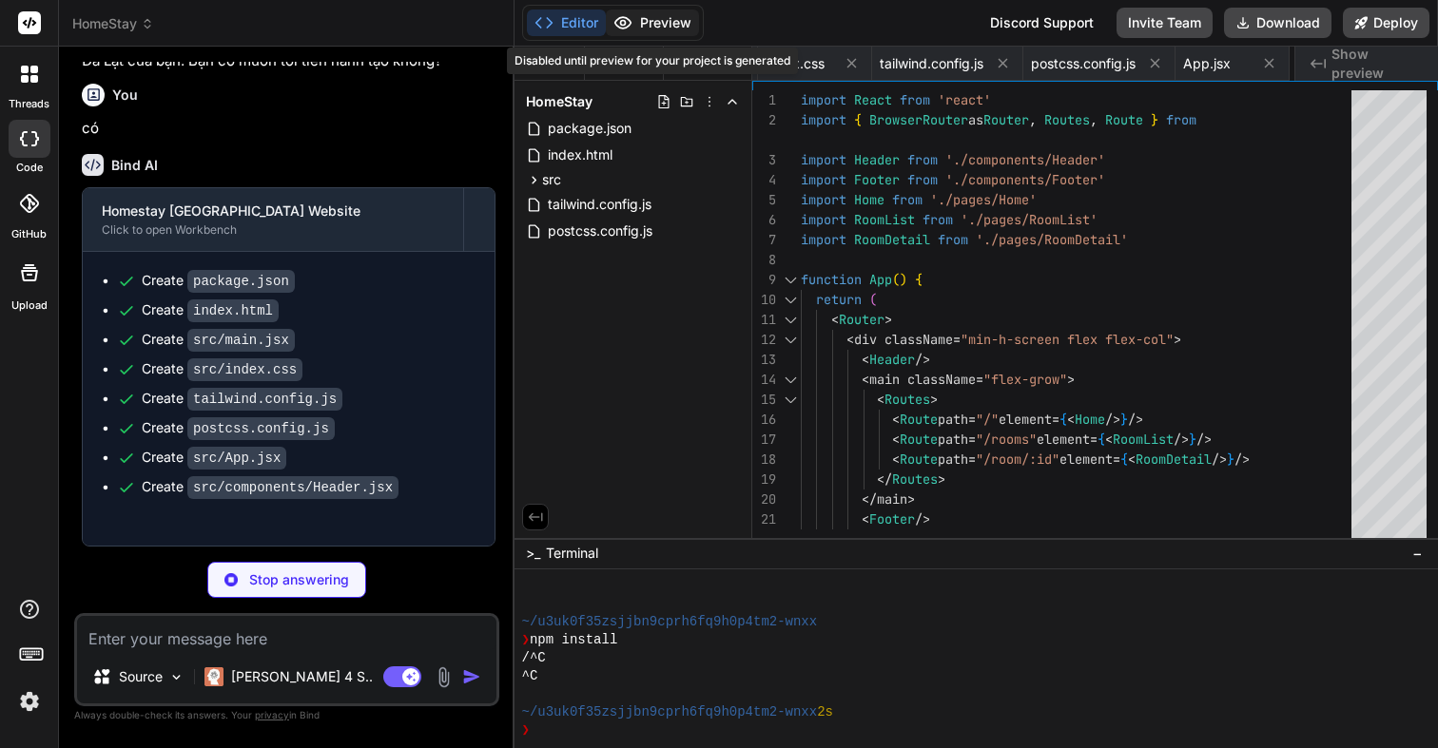
type textarea "x"
type textarea "</footer> ) } export default Footer"
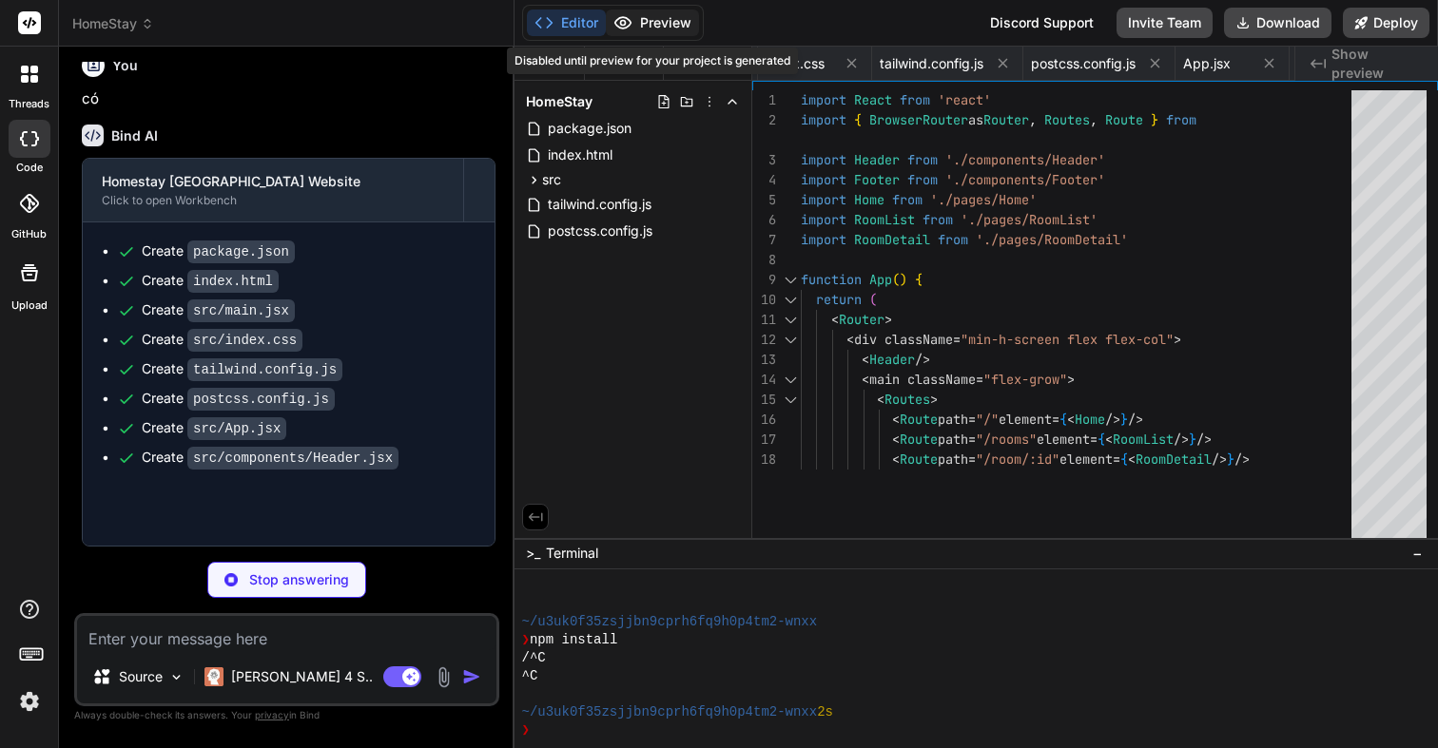
type textarea "x"
type textarea "} export default RoomCard"
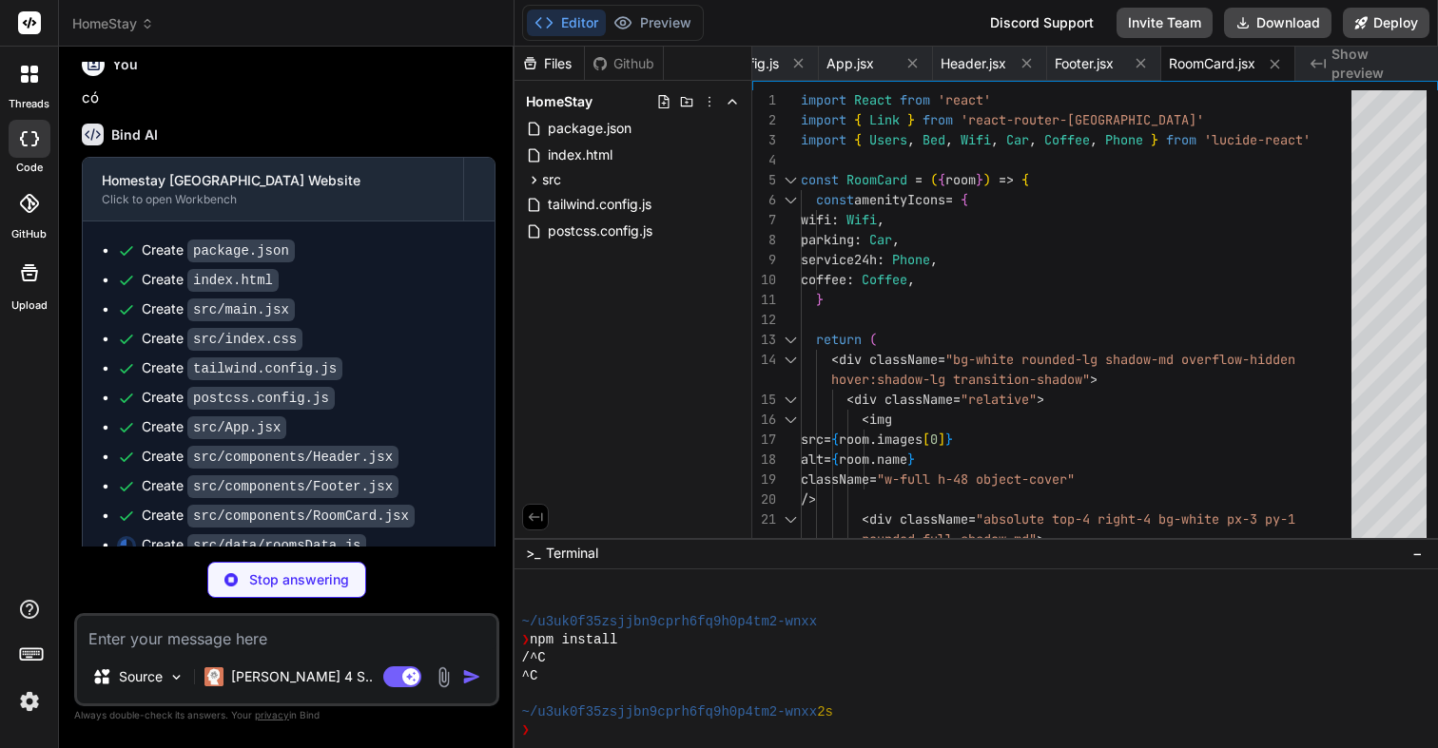
scroll to position [944, 0]
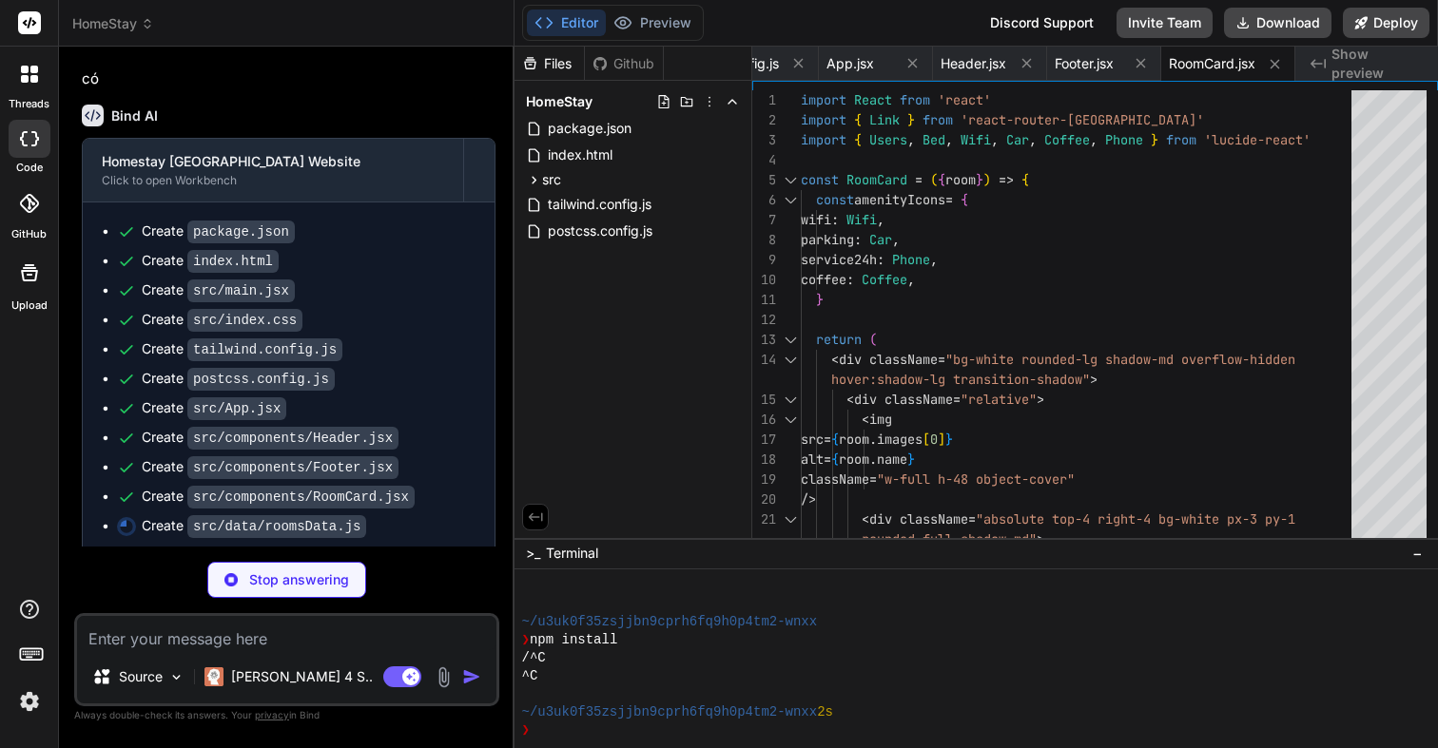
type textarea "x"
type textarea ""Đèn đọc sách", "Ấm đun nước", "Máy sấy tóc", "Quạt mát", "Điều hòa", "Nước rửa…"
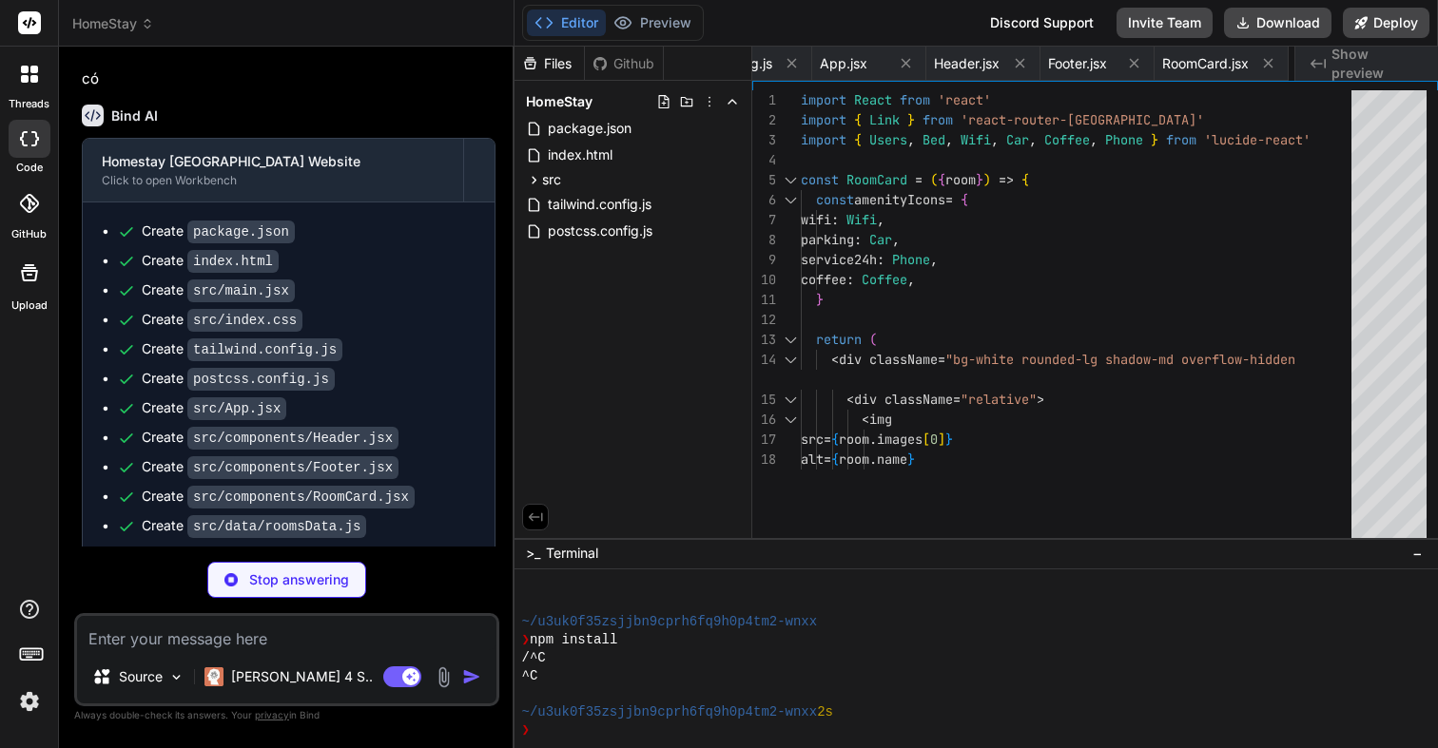
type textarea "x"
type textarea "export default Home"
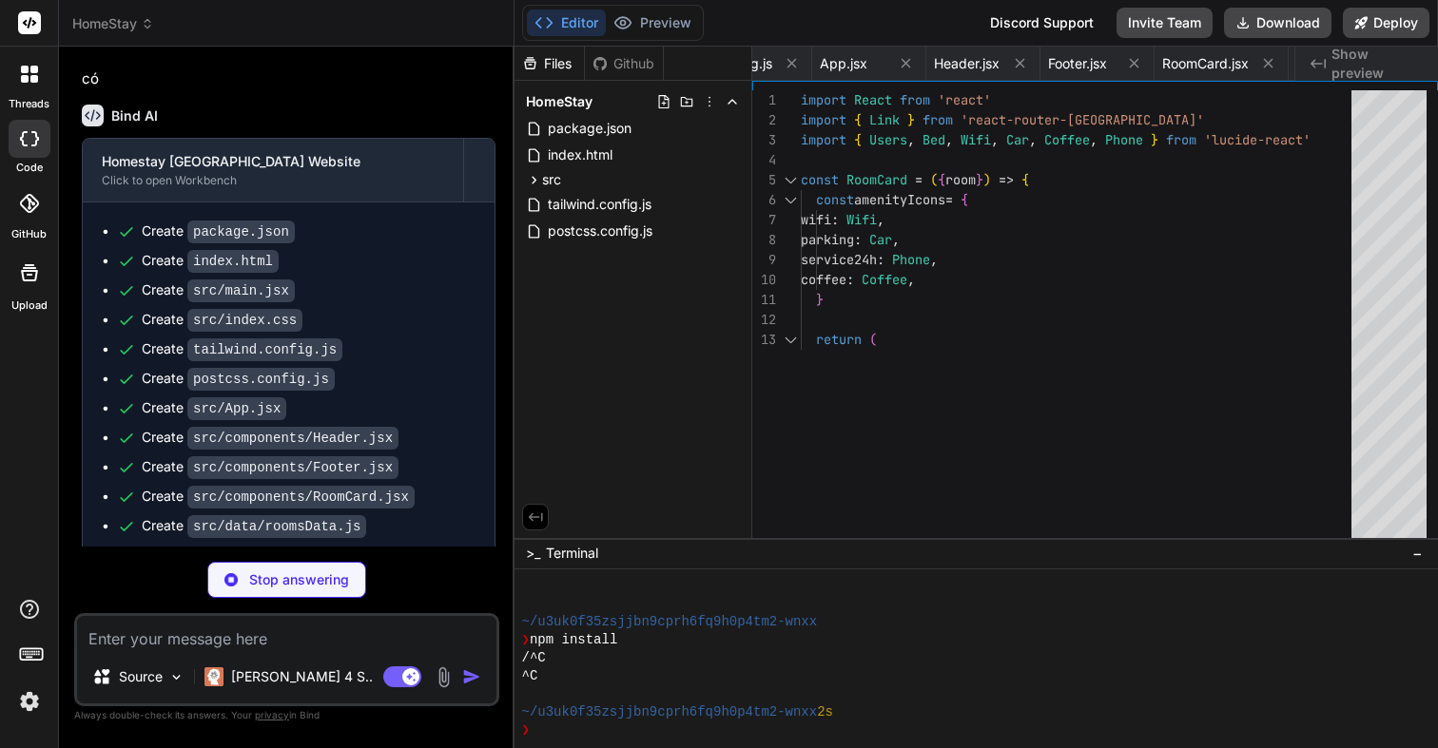
type textarea "x"
type textarea "</div> </div> </div> ) } export default RoomList"
type textarea "x"
type textarea "export default RoomDetail"
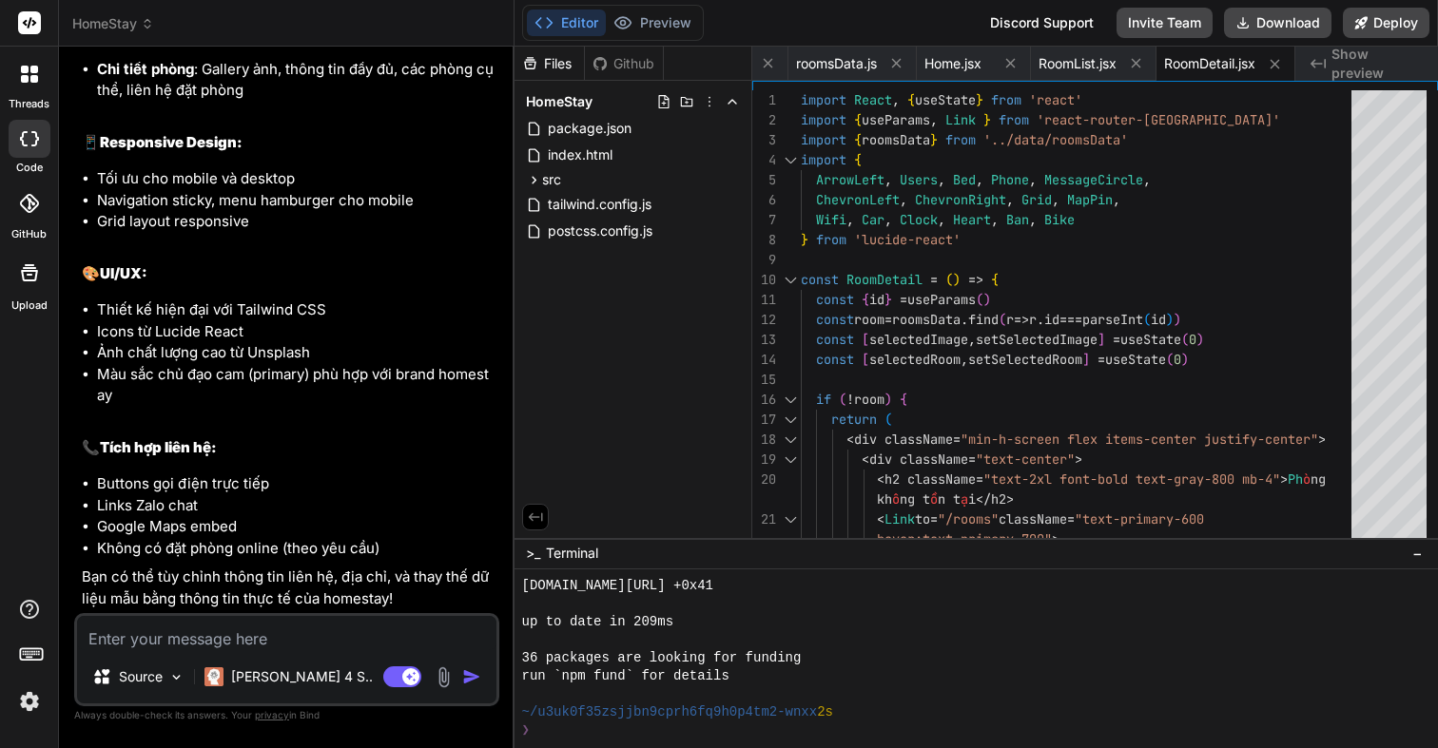
scroll to position [1931, 0]
click at [1383, 26] on button "Deploy" at bounding box center [1386, 23] width 87 height 30
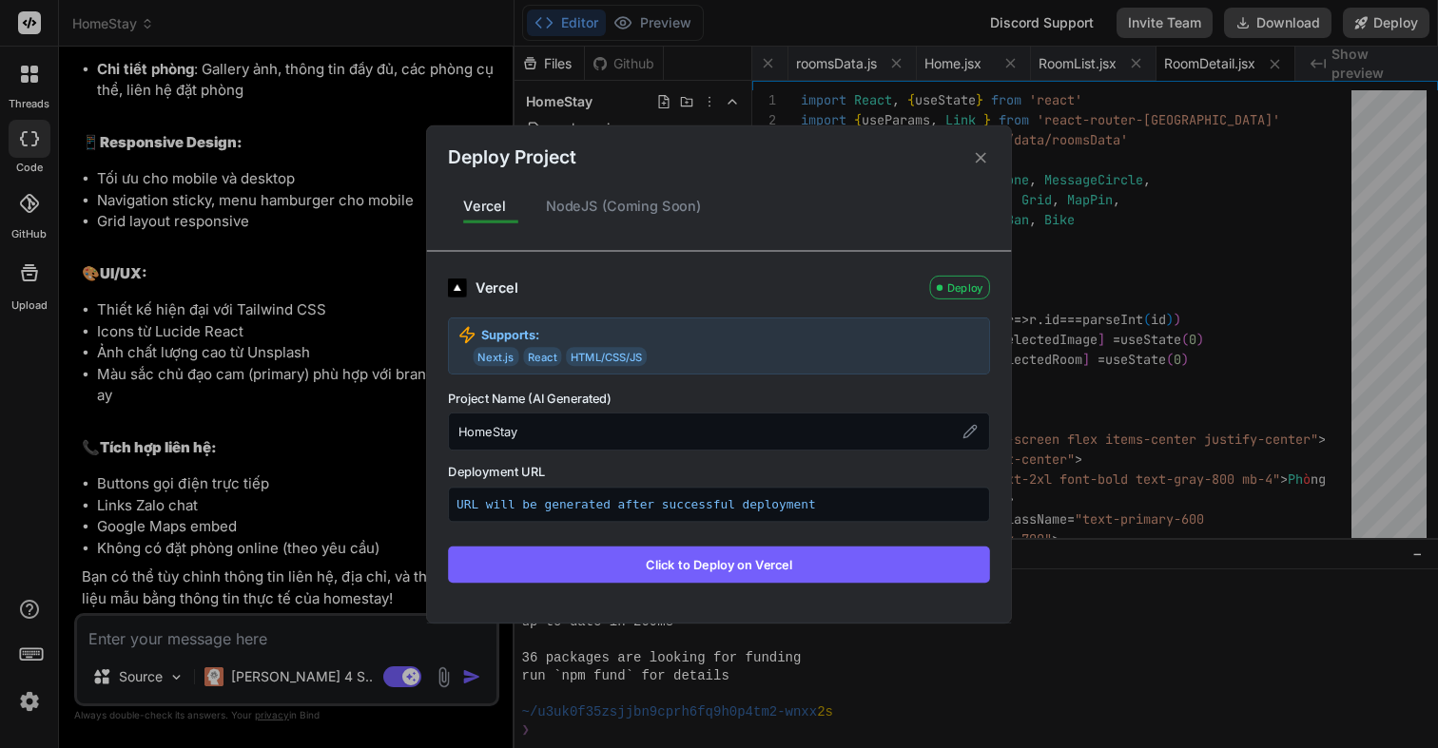
click at [666, 210] on div "NodeJS (Coming Soon)" at bounding box center [624, 206] width 186 height 40
click at [613, 205] on div "NodeJS (Coming Soon)" at bounding box center [624, 206] width 186 height 40
click at [985, 158] on icon at bounding box center [981, 157] width 18 height 18
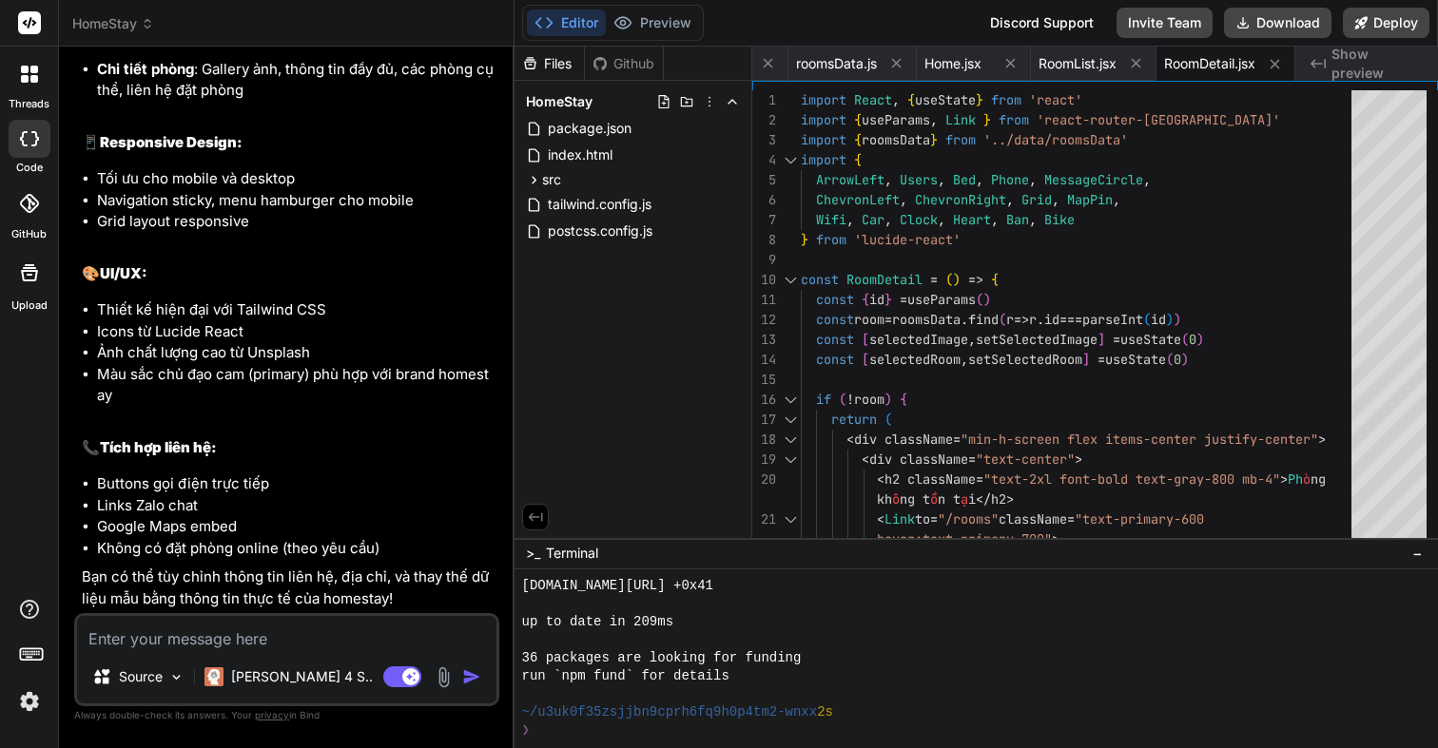
click at [295, 645] on textarea at bounding box center [286, 633] width 419 height 34
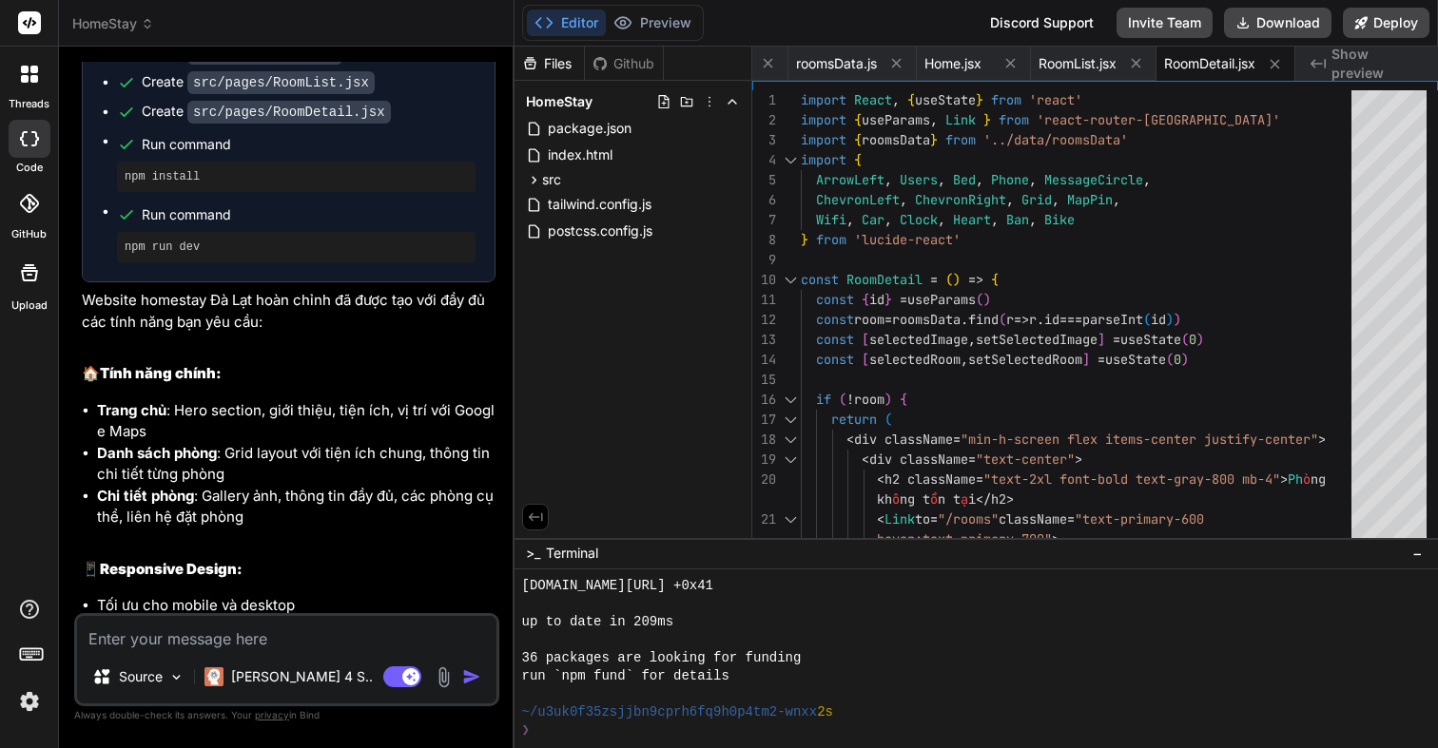
scroll to position [1408, 0]
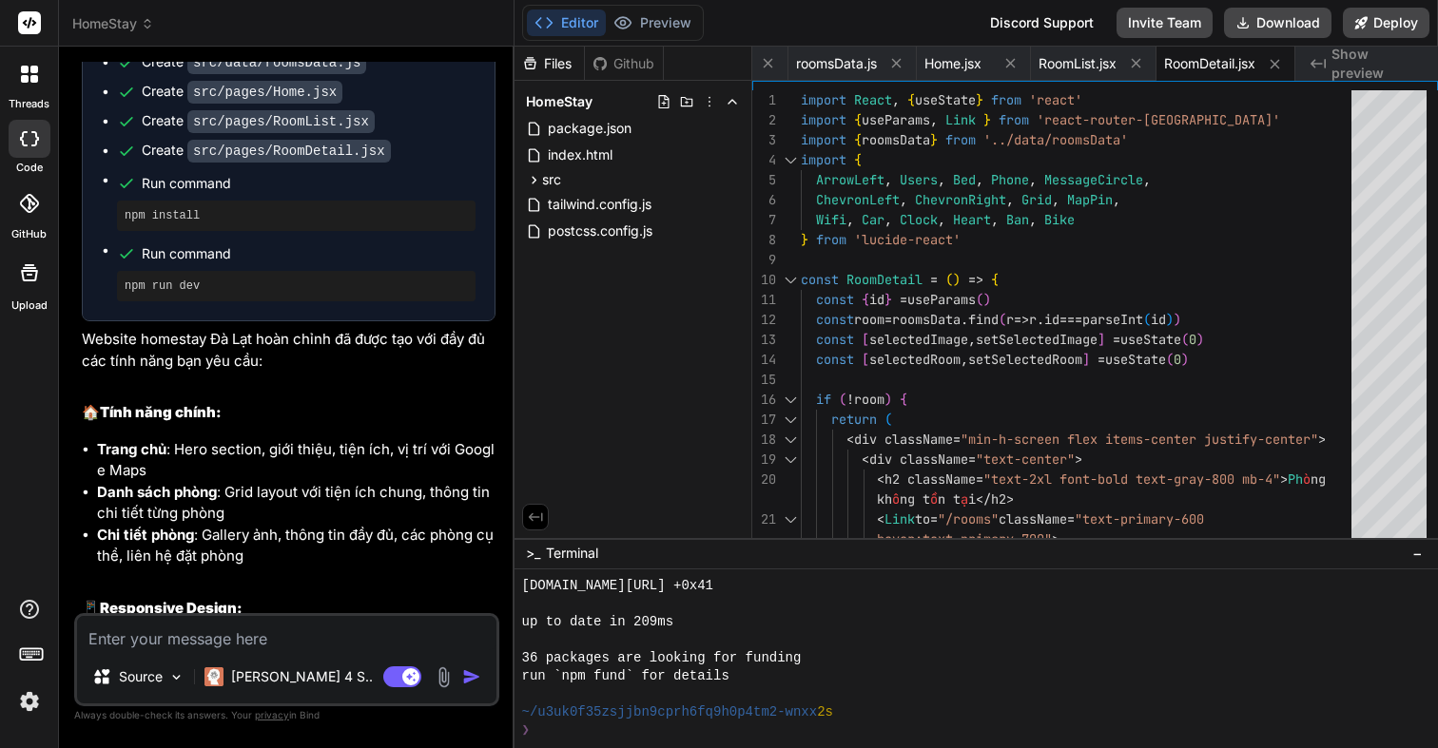
click at [150, 294] on pre "npm run dev" at bounding box center [296, 286] width 343 height 15
click at [300, 372] on p "Website homestay Đà Lạt hoàn chỉnh đã được tạo với đầy đủ các tính năng bạn yêu…" at bounding box center [289, 350] width 414 height 43
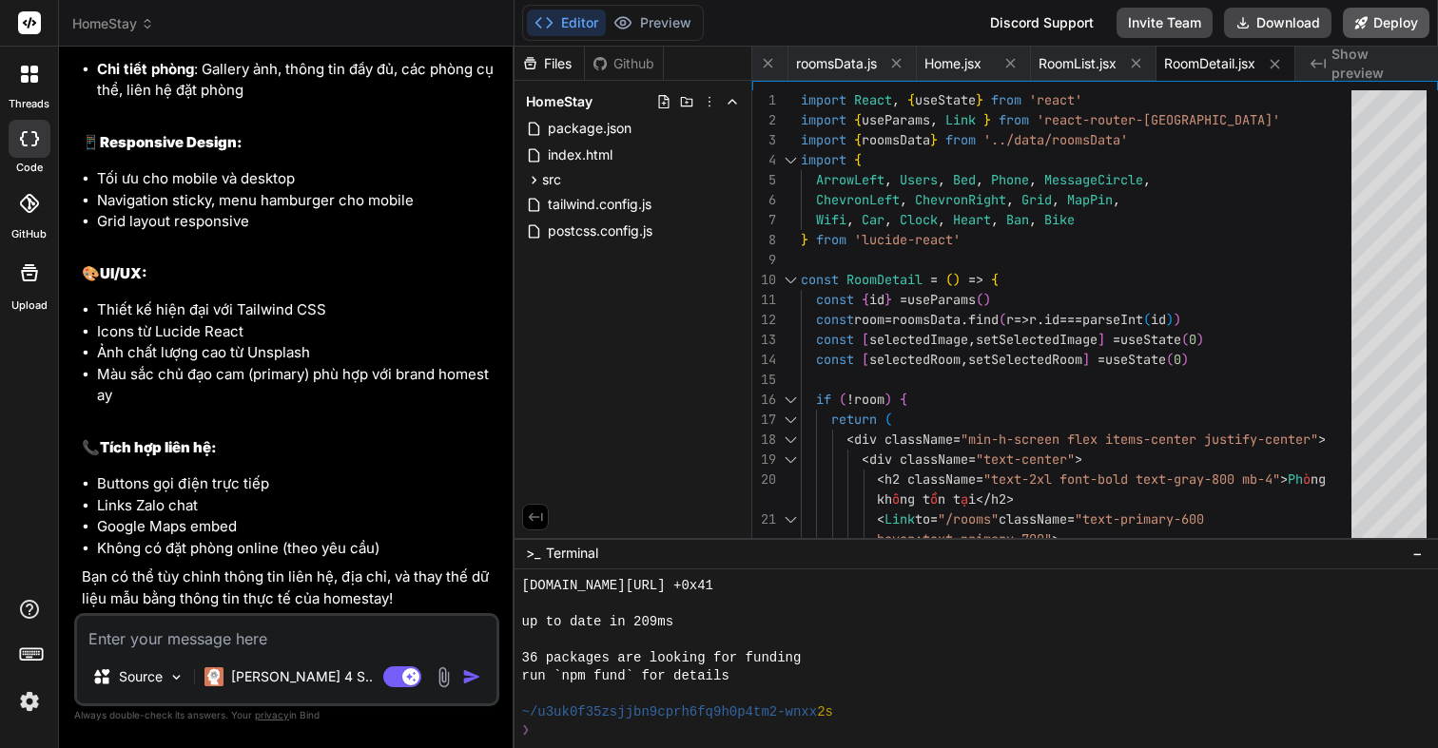
click at [1383, 26] on button "Deploy" at bounding box center [1386, 23] width 87 height 30
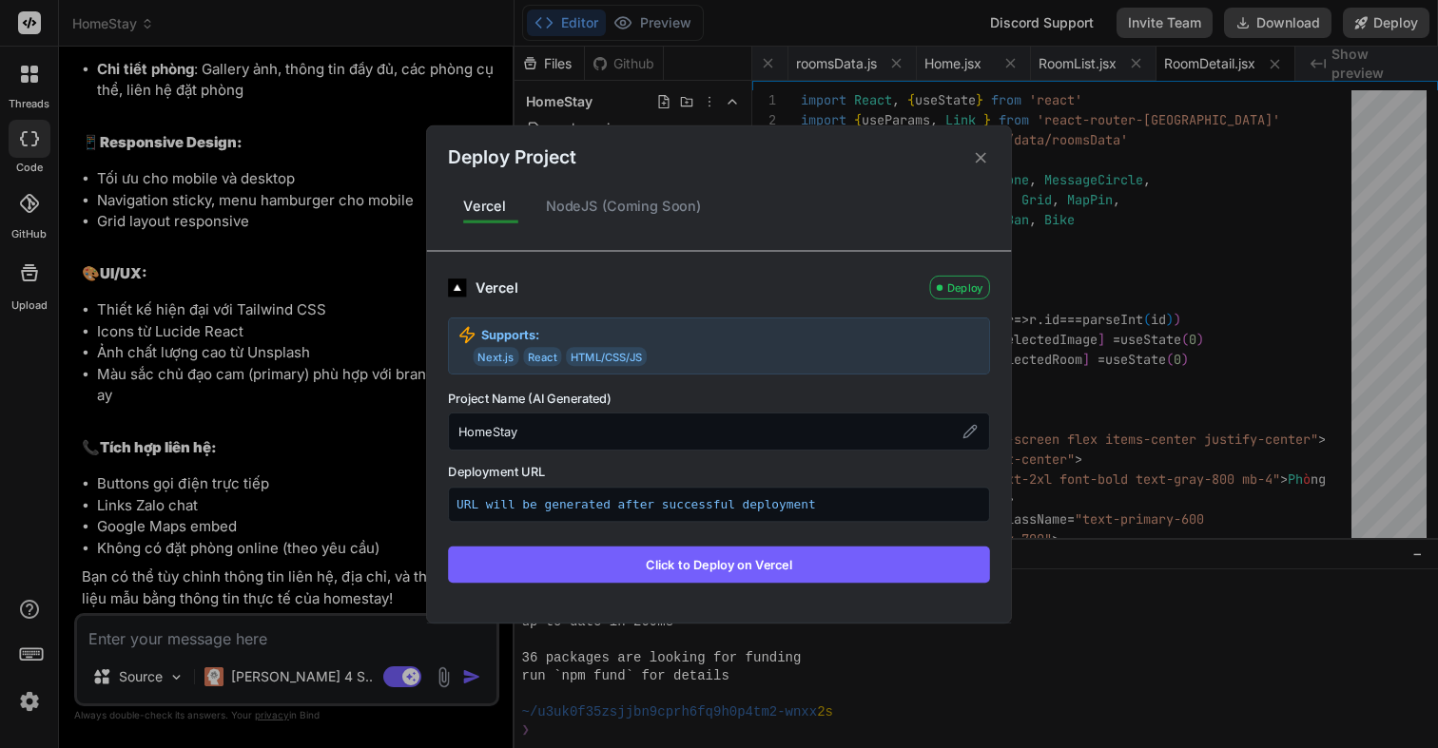
click at [969, 163] on div "Deploy Project" at bounding box center [719, 149] width 584 height 46
click at [977, 149] on icon at bounding box center [981, 157] width 18 height 18
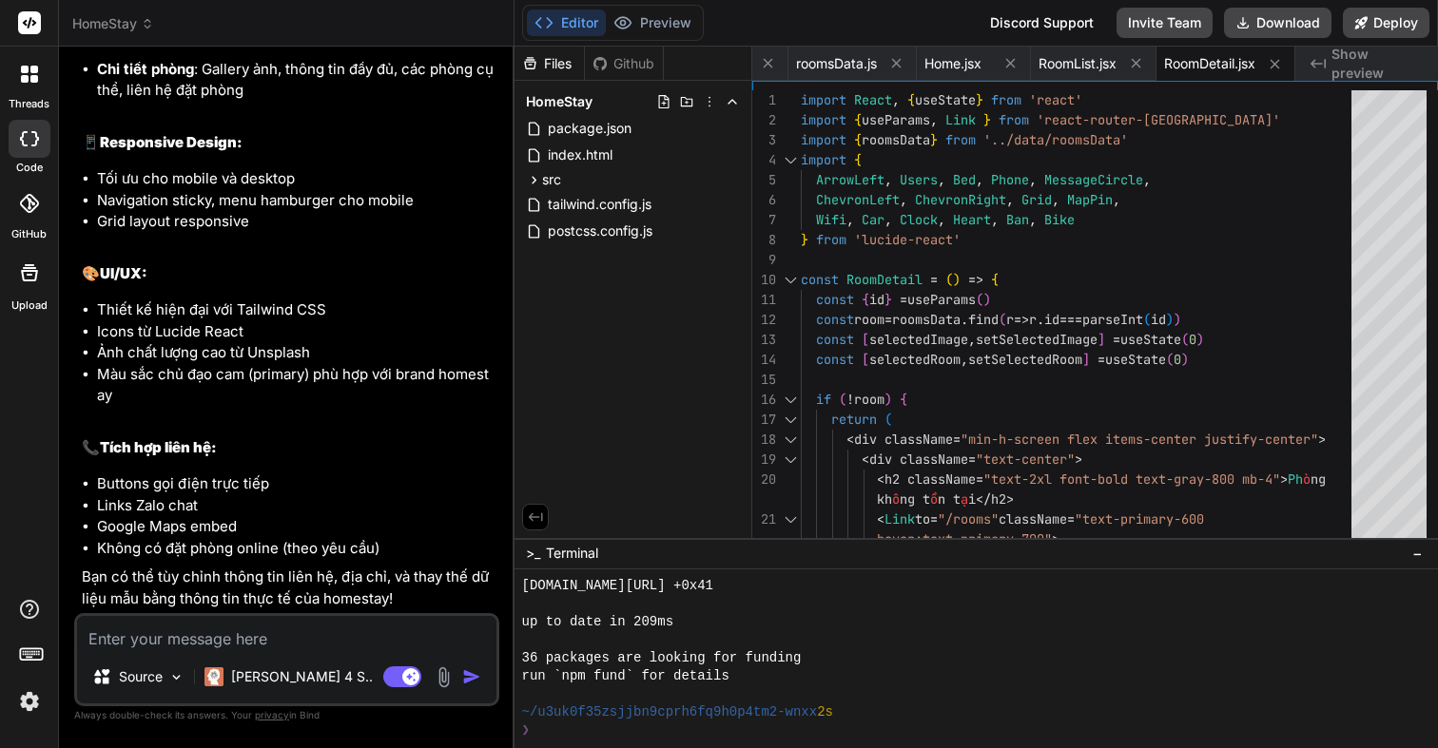
click at [1343, 52] on div "Created with Pixso. Show preview" at bounding box center [1366, 64] width 143 height 34
click at [1332, 68] on span "Show preview" at bounding box center [1376, 64] width 91 height 38
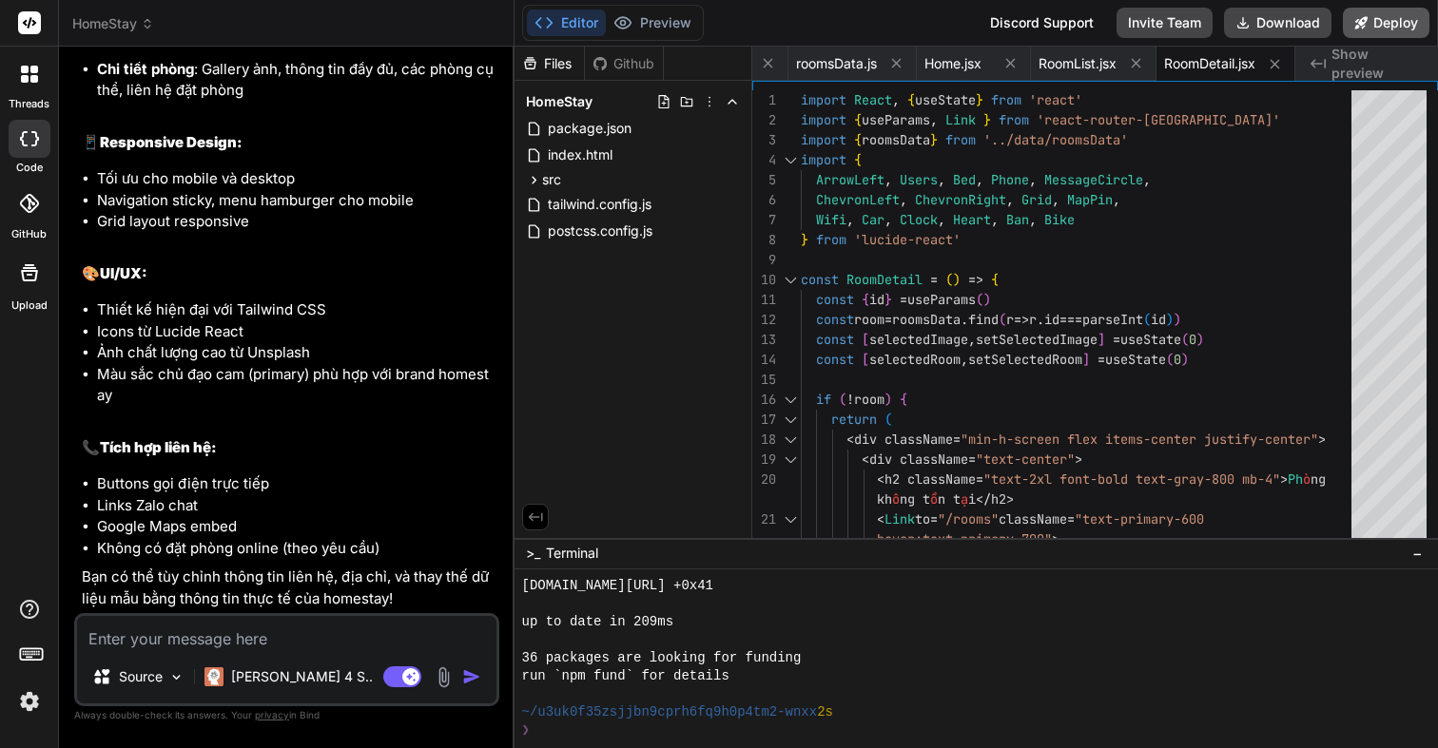
click at [1367, 30] on button "Deploy" at bounding box center [1386, 23] width 87 height 30
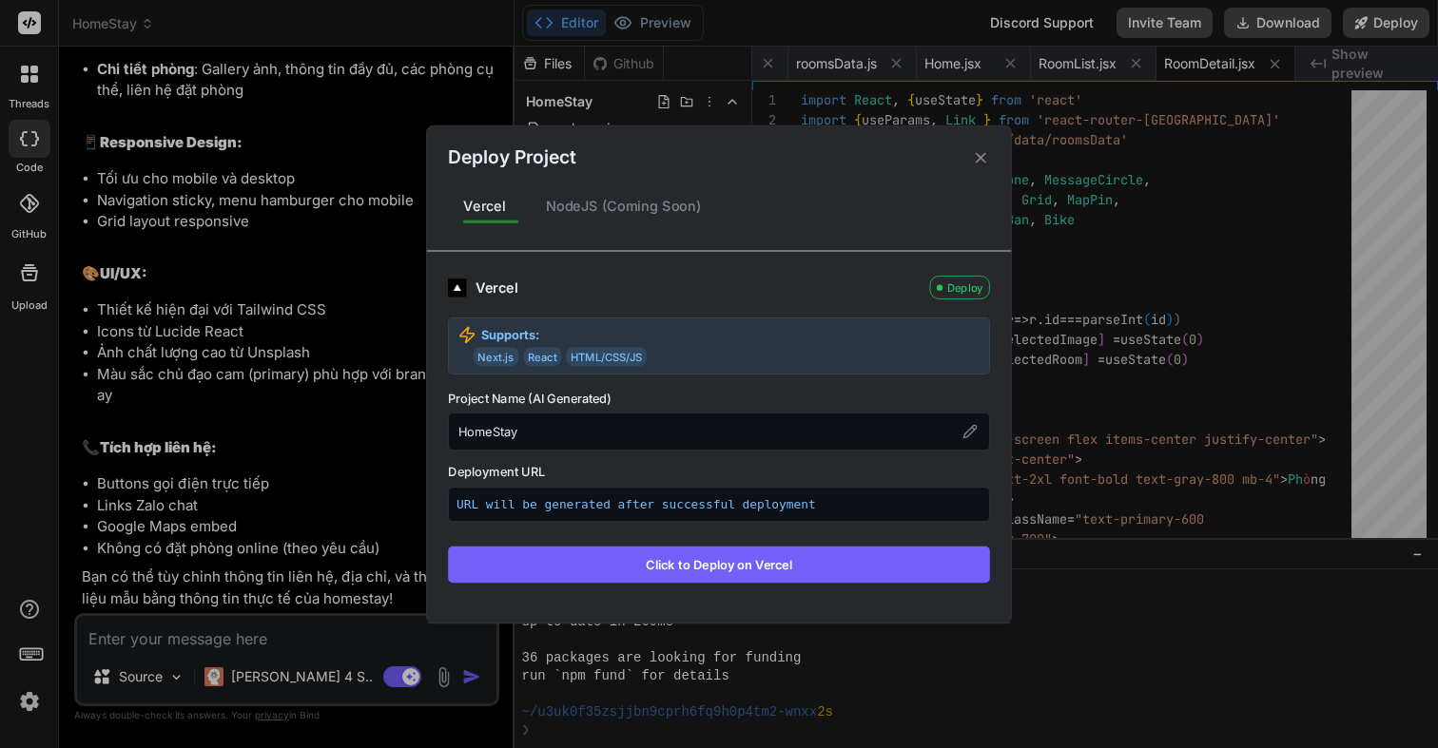
click at [734, 560] on button "Click to Deploy on Vercel" at bounding box center [719, 564] width 542 height 36
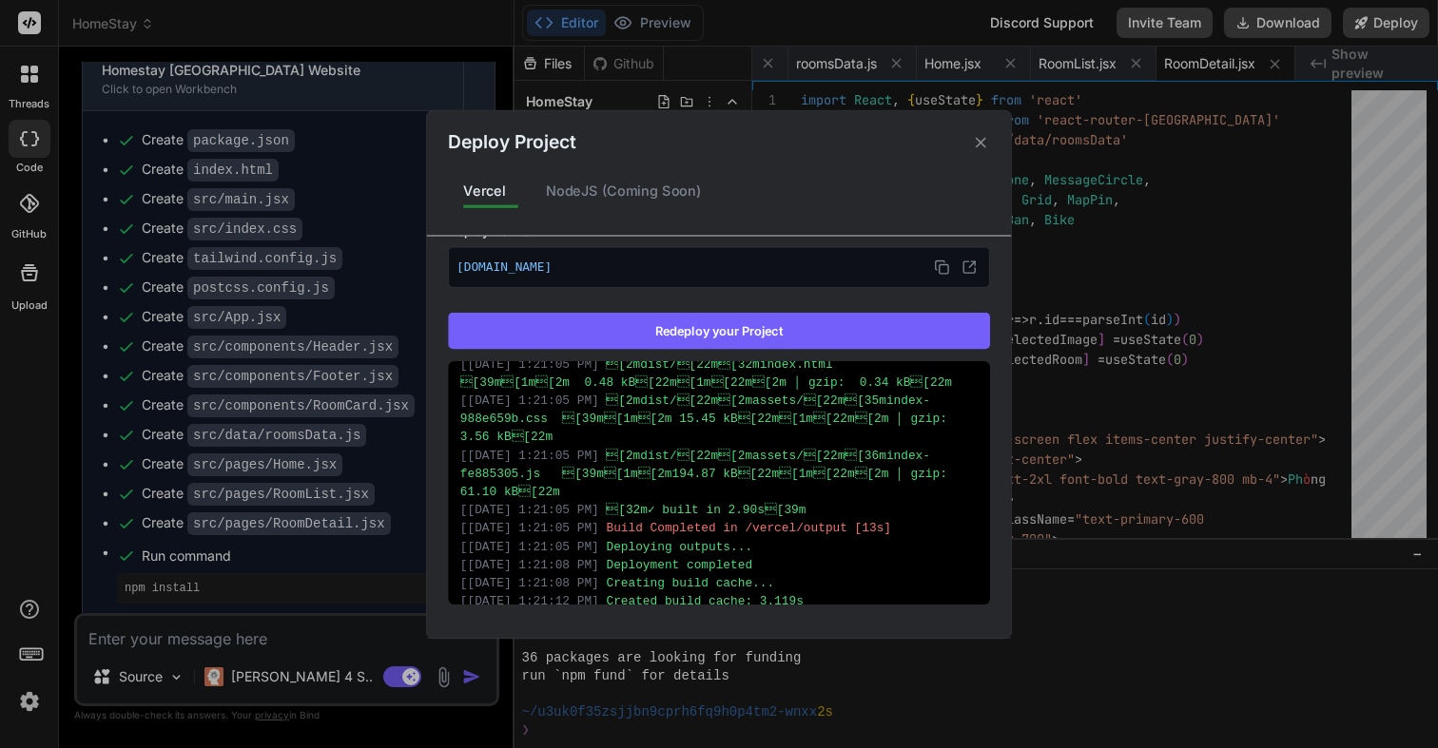
scroll to position [662, 0]
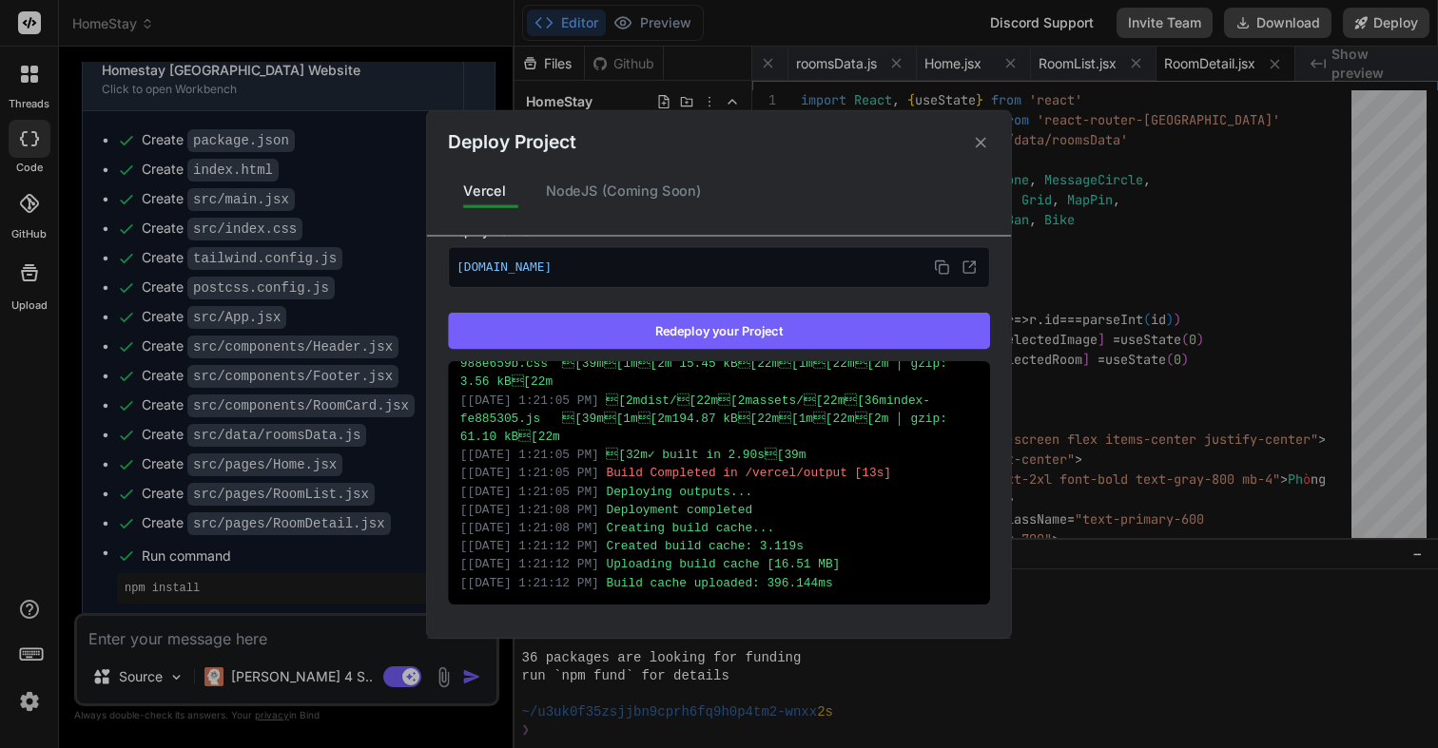
type textarea "x"
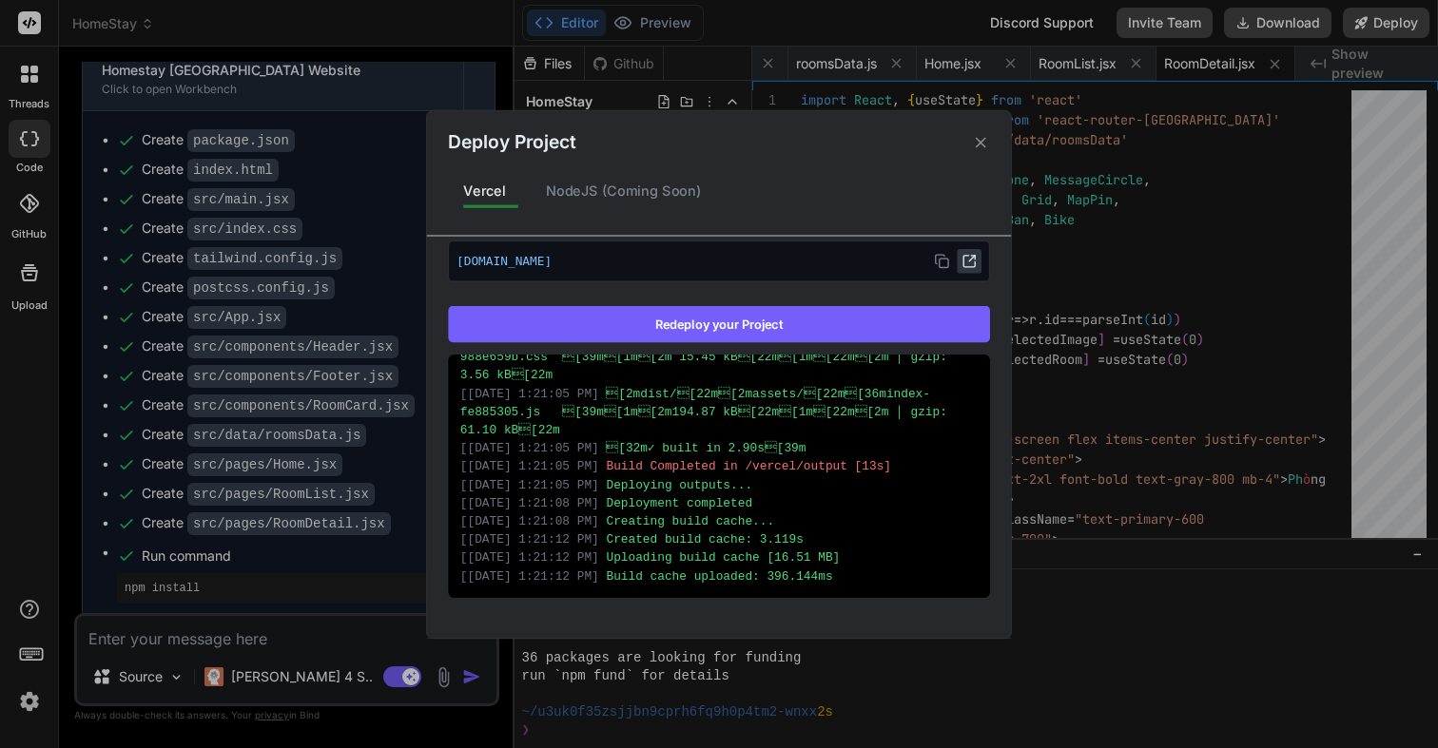
click at [973, 257] on icon at bounding box center [972, 258] width 6 height 6
